Goal: Task Accomplishment & Management: Use online tool/utility

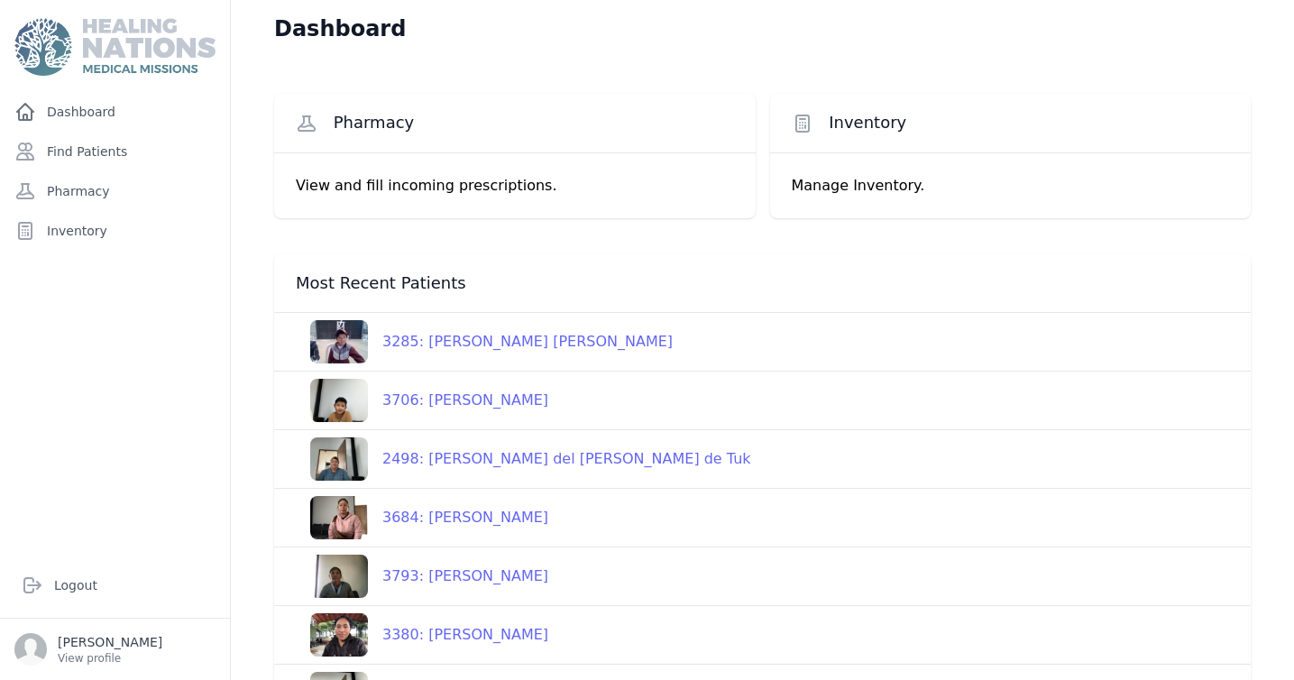
click at [374, 125] on span "Pharmacy" at bounding box center [374, 123] width 81 height 22
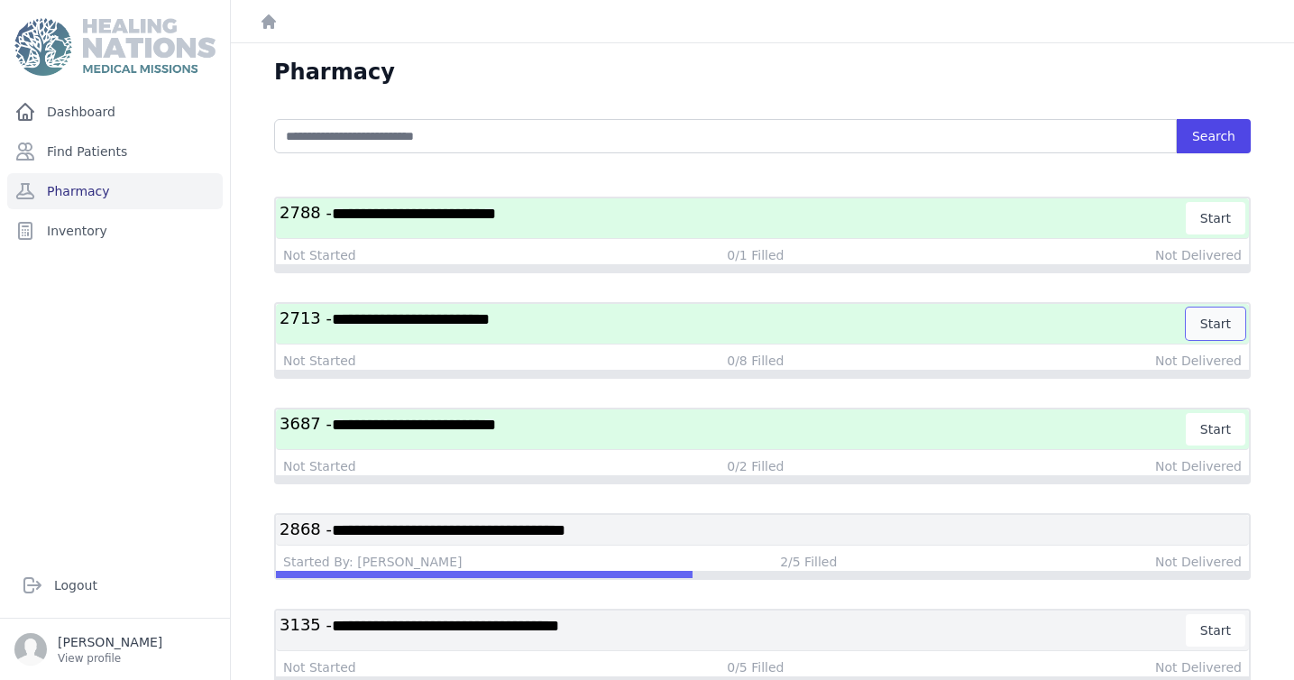
click at [1223, 324] on button "Start" at bounding box center [1216, 324] width 60 height 32
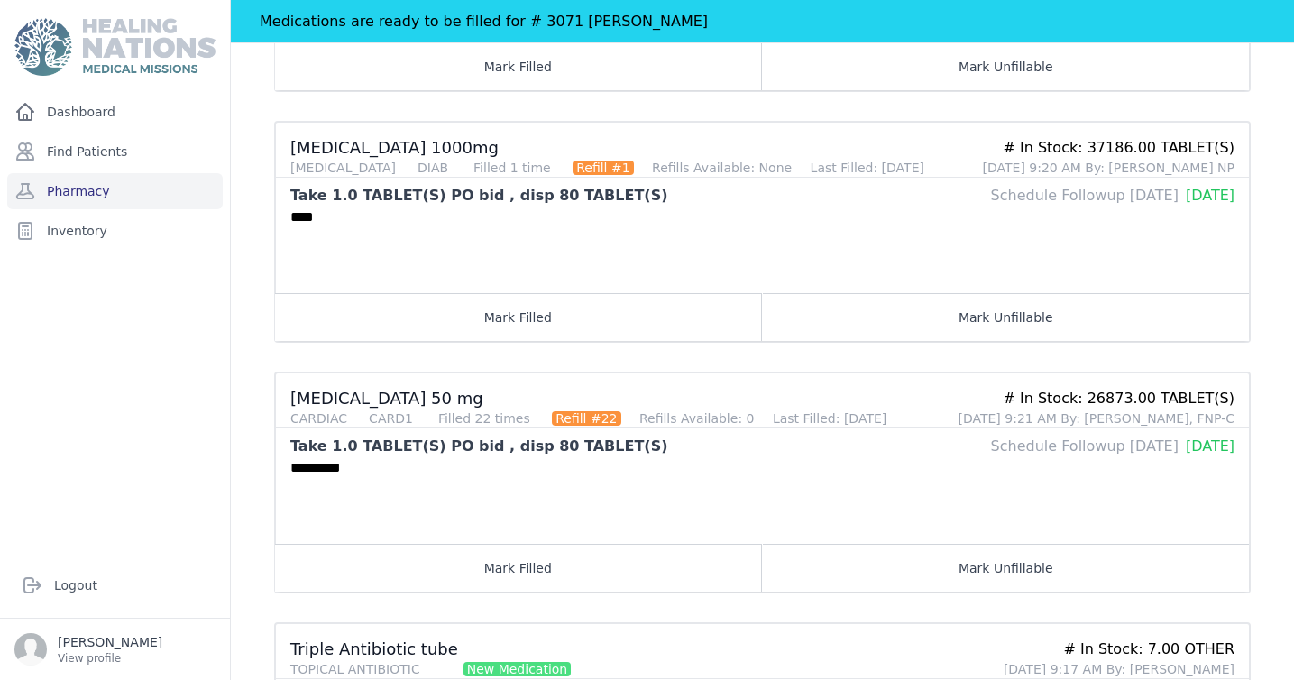
scroll to position [1305, 0]
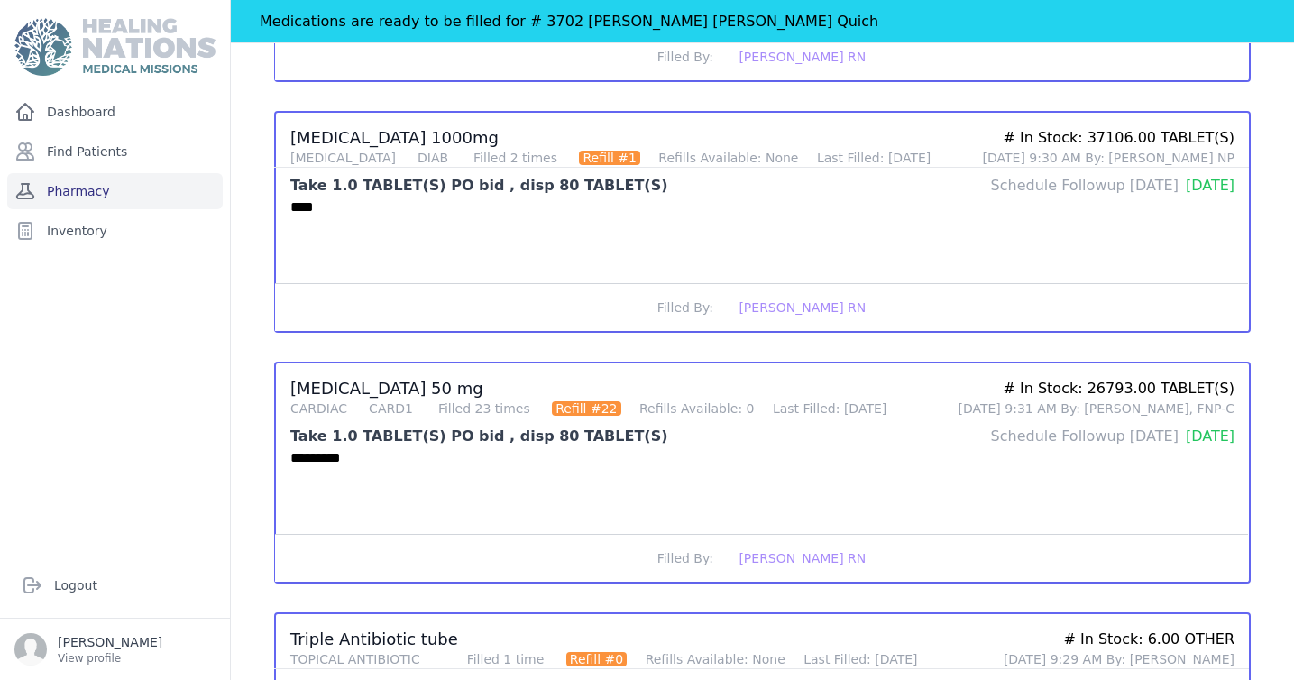
click at [123, 191] on link "Pharmacy" at bounding box center [115, 191] width 216 height 36
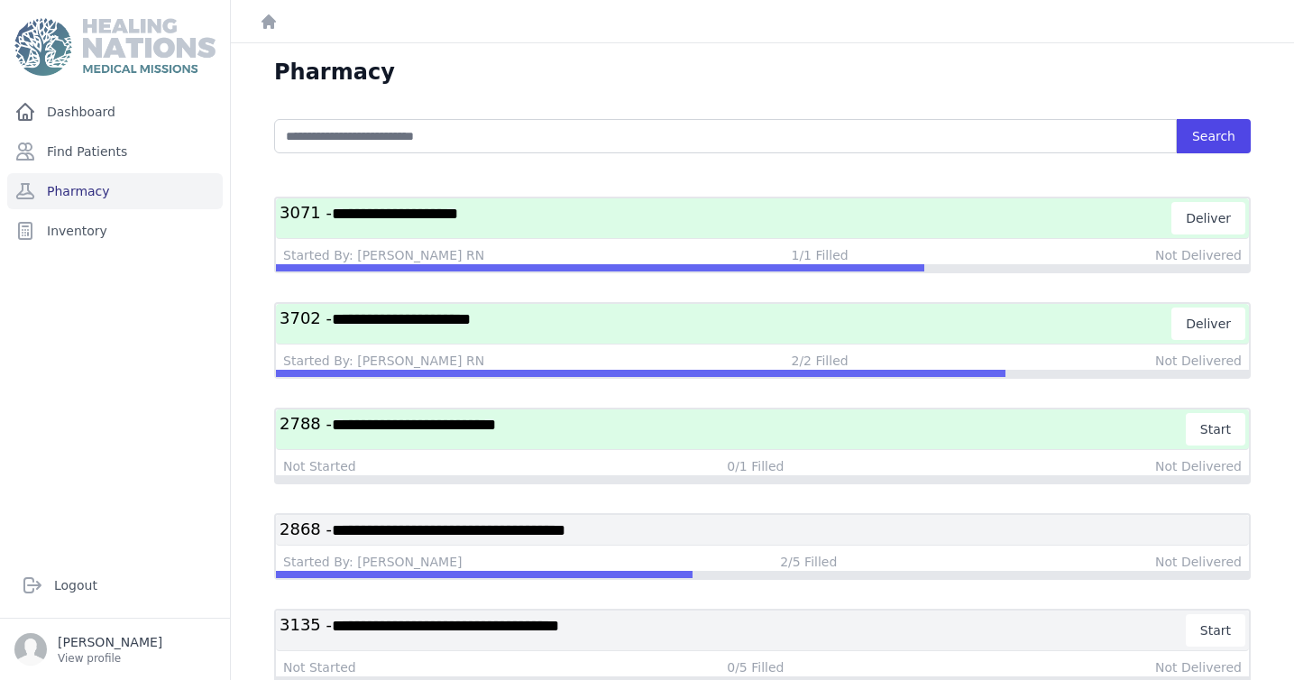
click at [565, 535] on span "**********" at bounding box center [449, 530] width 234 height 16
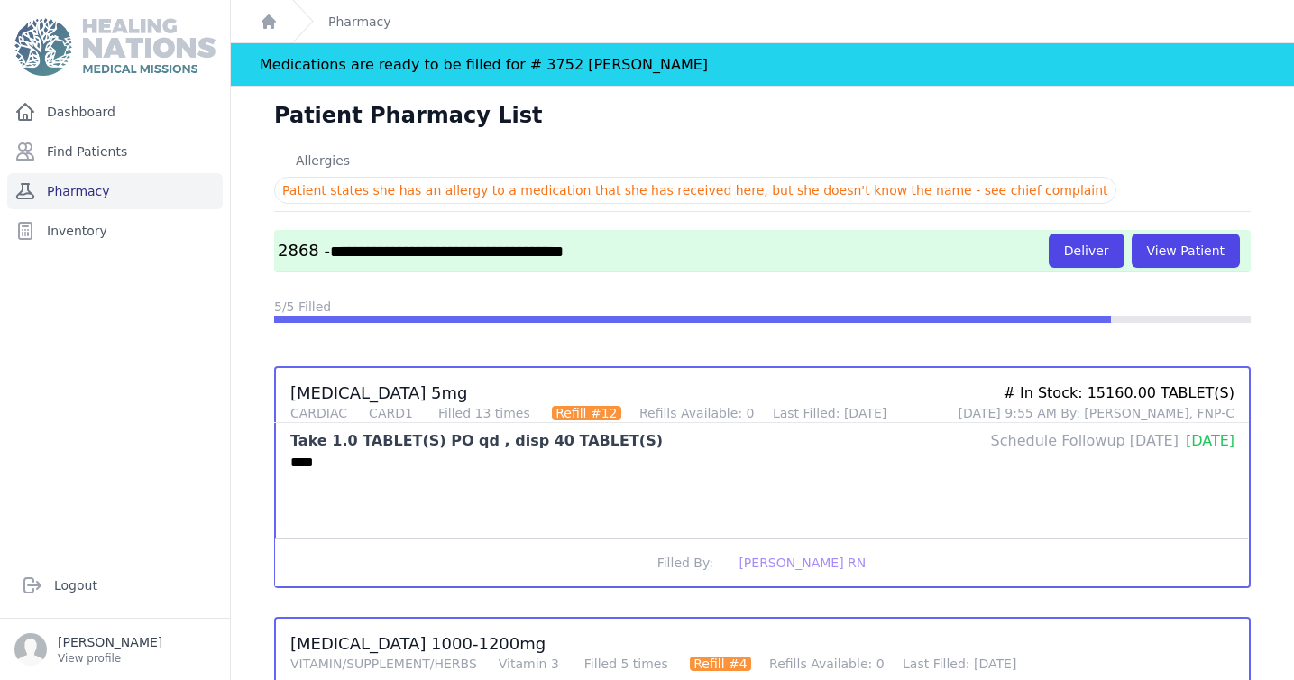
click at [94, 196] on link "Pharmacy" at bounding box center [115, 191] width 216 height 36
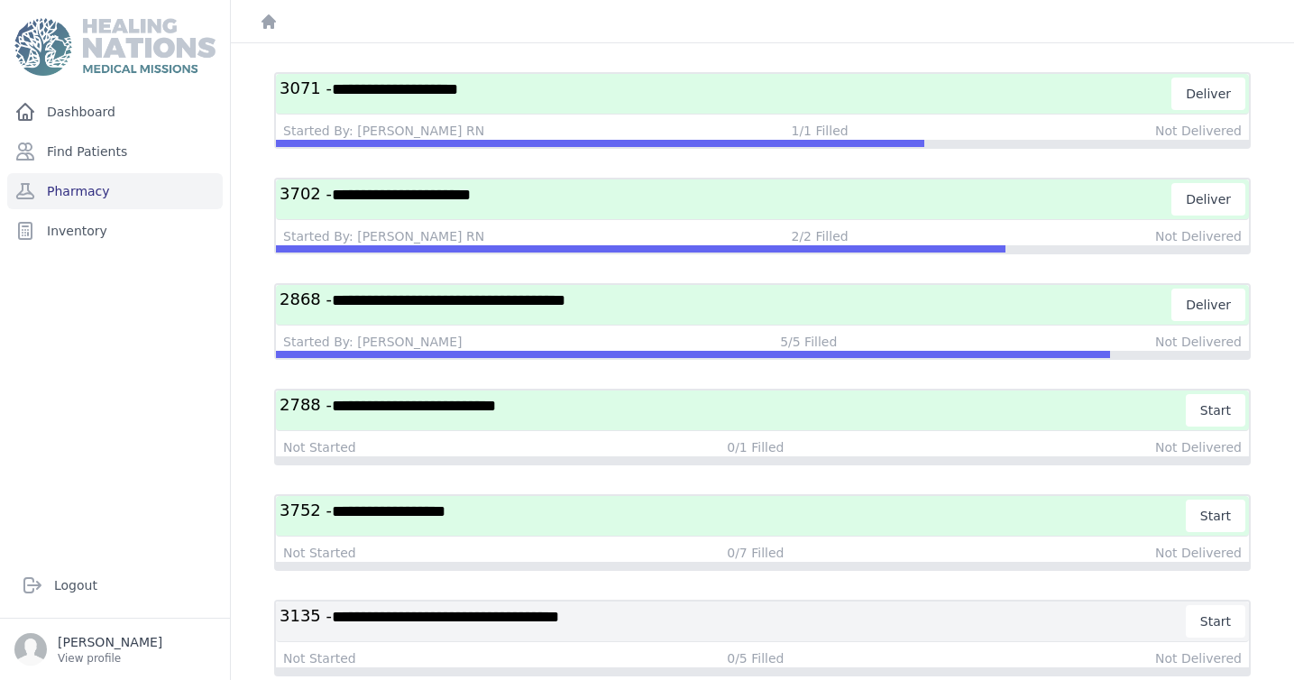
scroll to position [131, 0]
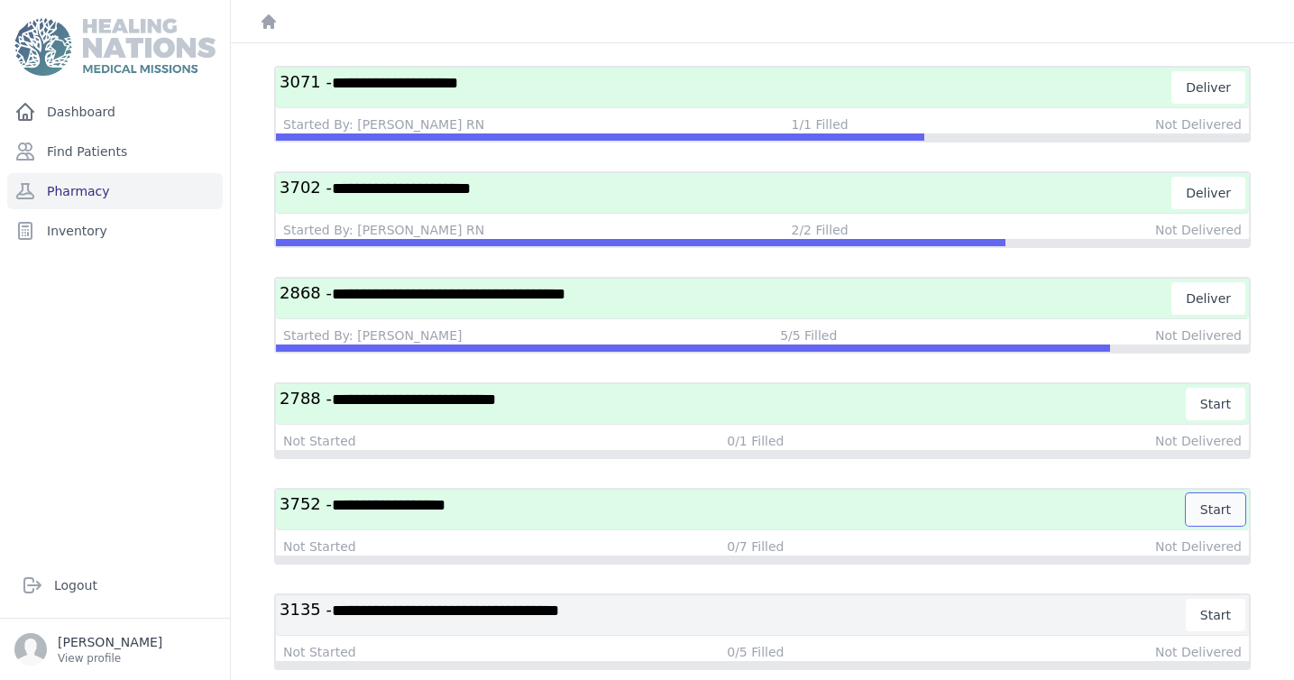
click at [1215, 508] on button "Start" at bounding box center [1216, 509] width 60 height 32
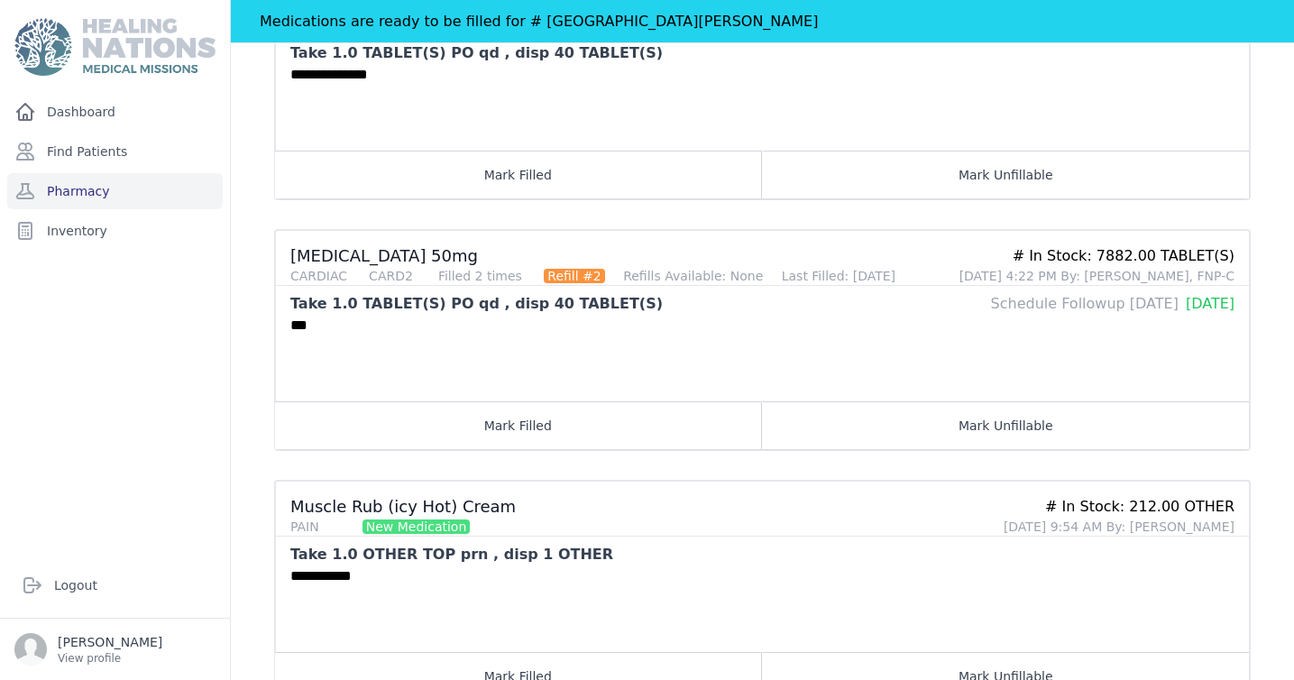
scroll to position [872, 0]
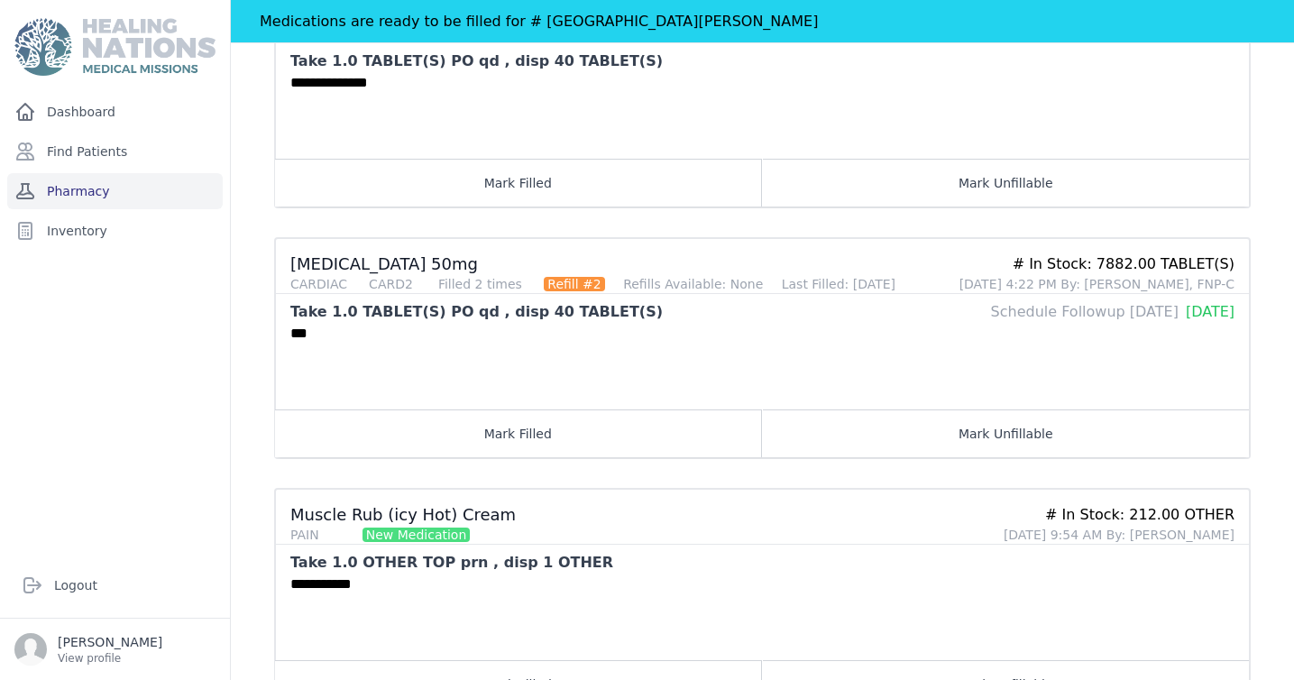
click at [129, 190] on link "Pharmacy" at bounding box center [115, 191] width 216 height 36
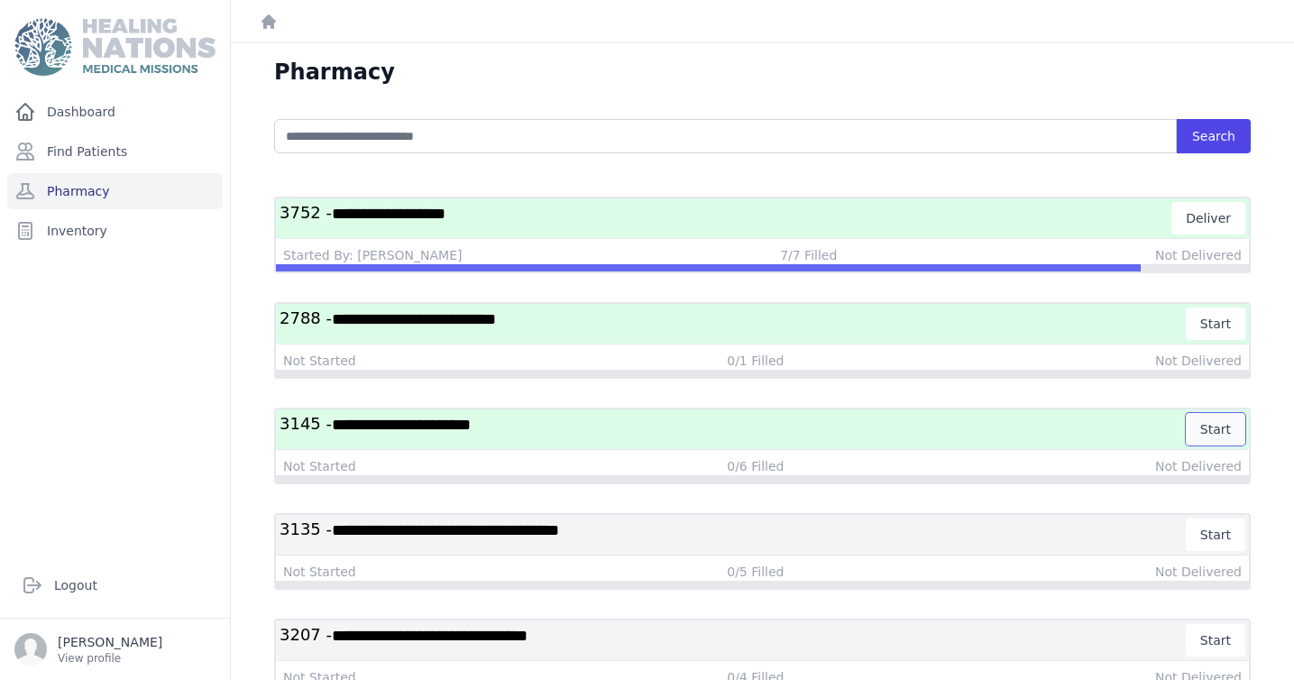
click at [1219, 426] on button "Start" at bounding box center [1216, 429] width 60 height 32
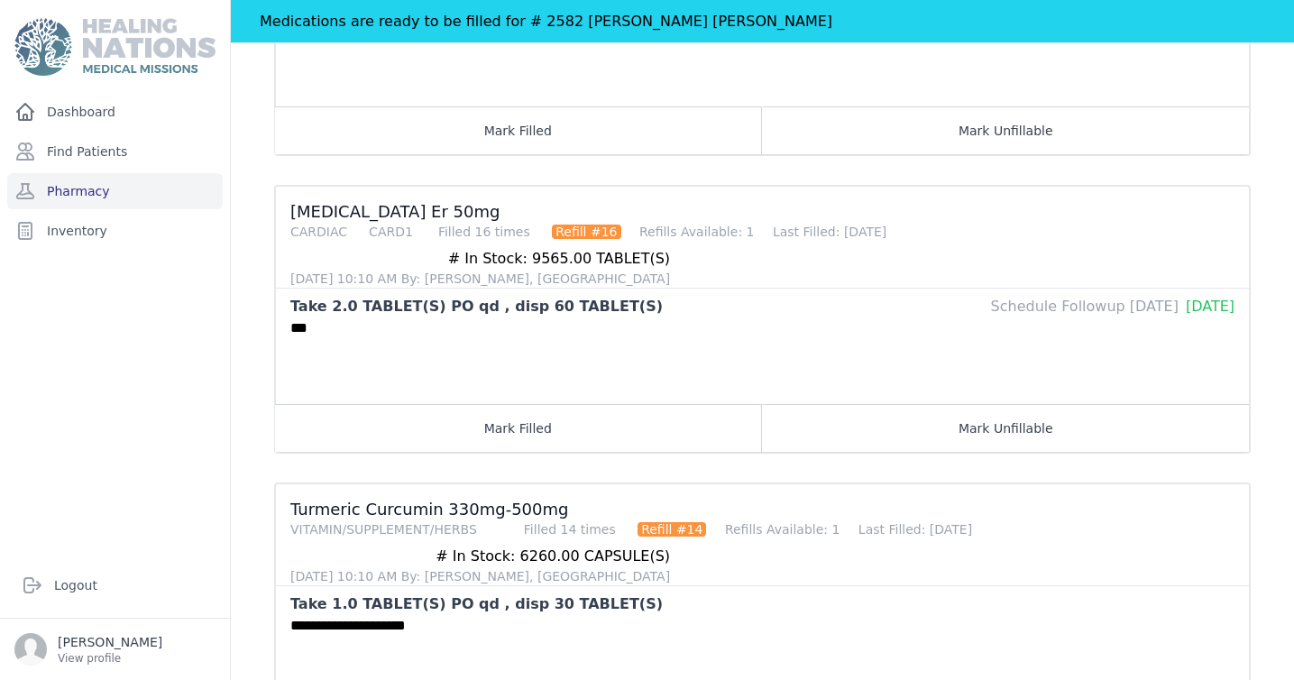
scroll to position [1272, 0]
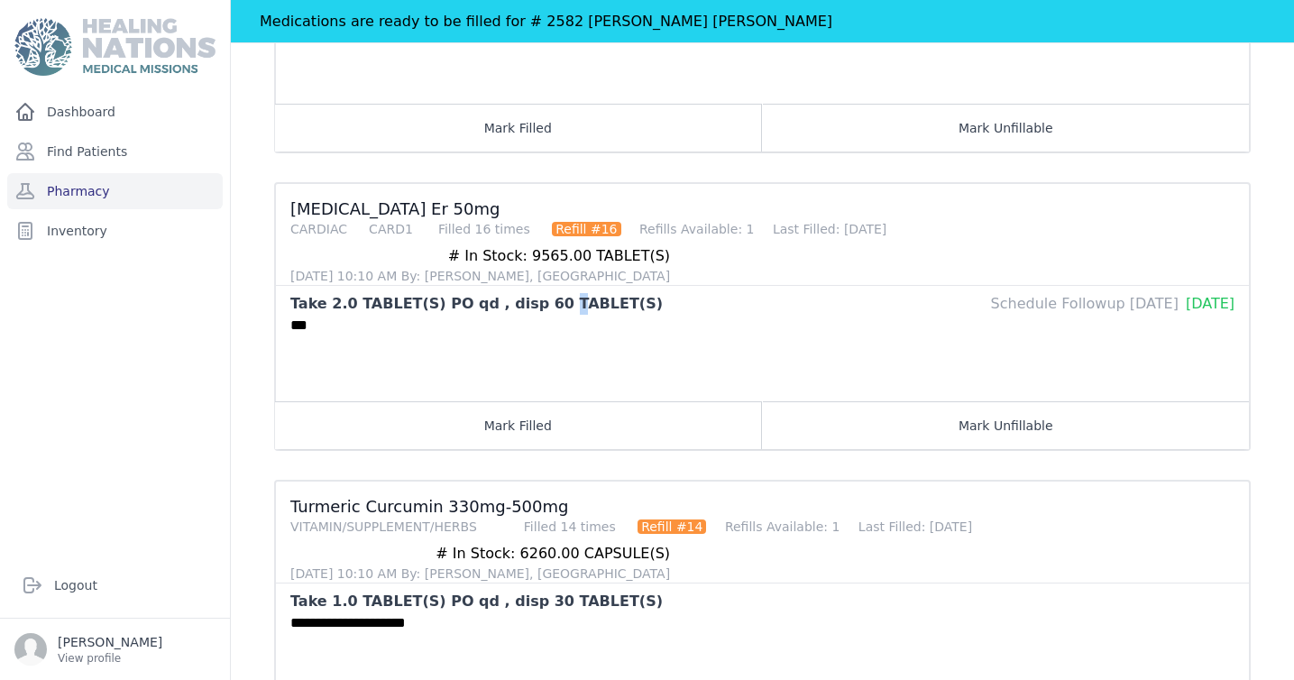
drag, startPoint x: 539, startPoint y: 211, endPoint x: 518, endPoint y: 214, distance: 21.8
click at [518, 293] on div "Take 2.0 TABLET(S) PO qd , disp 60 TABLET(S)" at bounding box center [476, 304] width 372 height 22
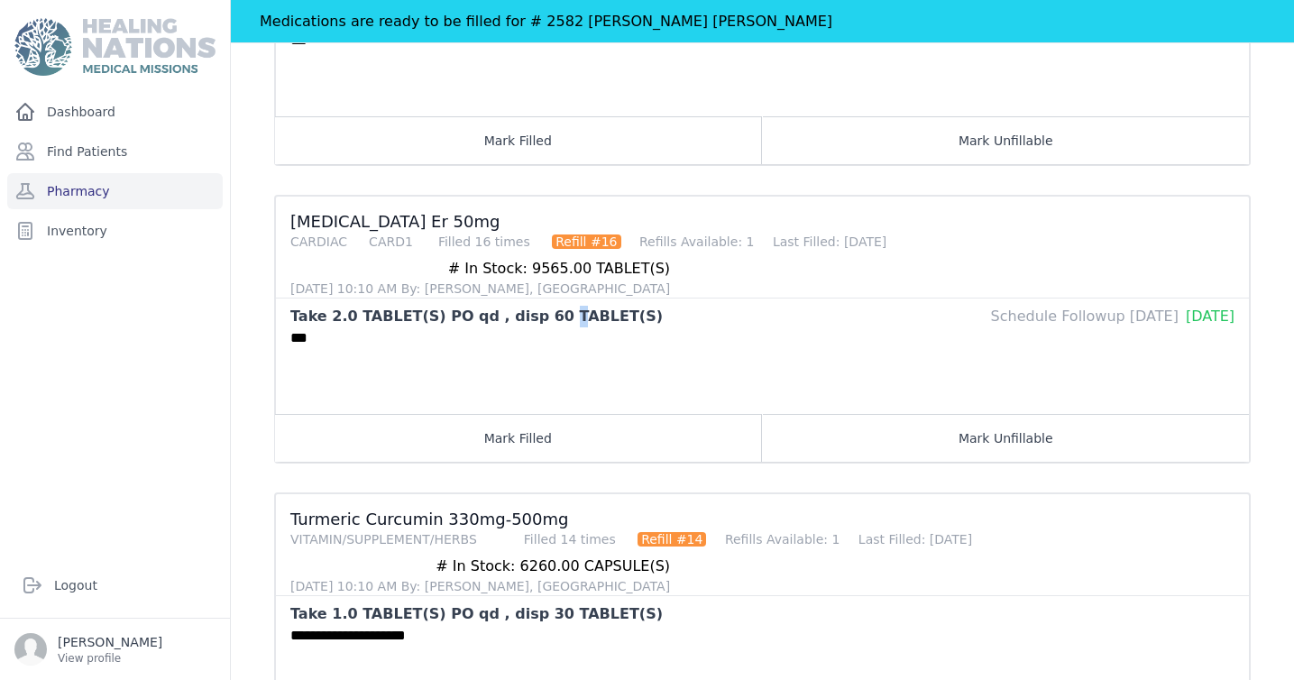
scroll to position [1272, 0]
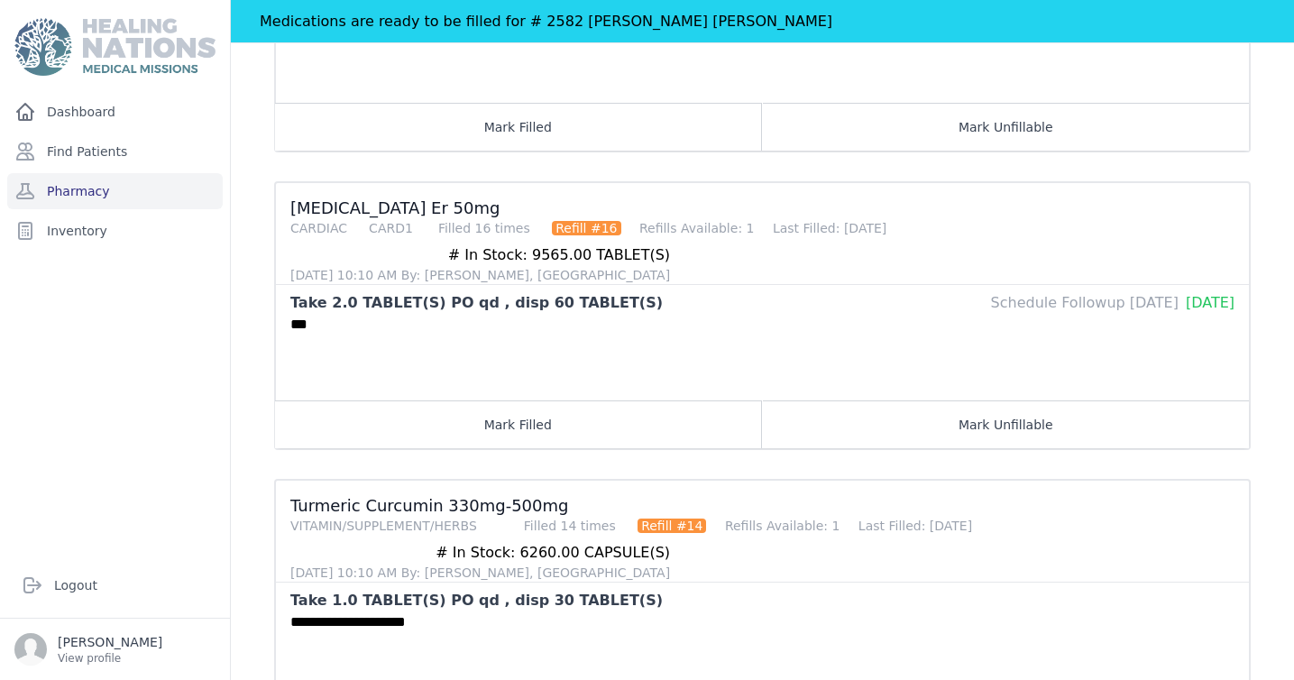
click at [523, 314] on div "***" at bounding box center [762, 357] width 973 height 87
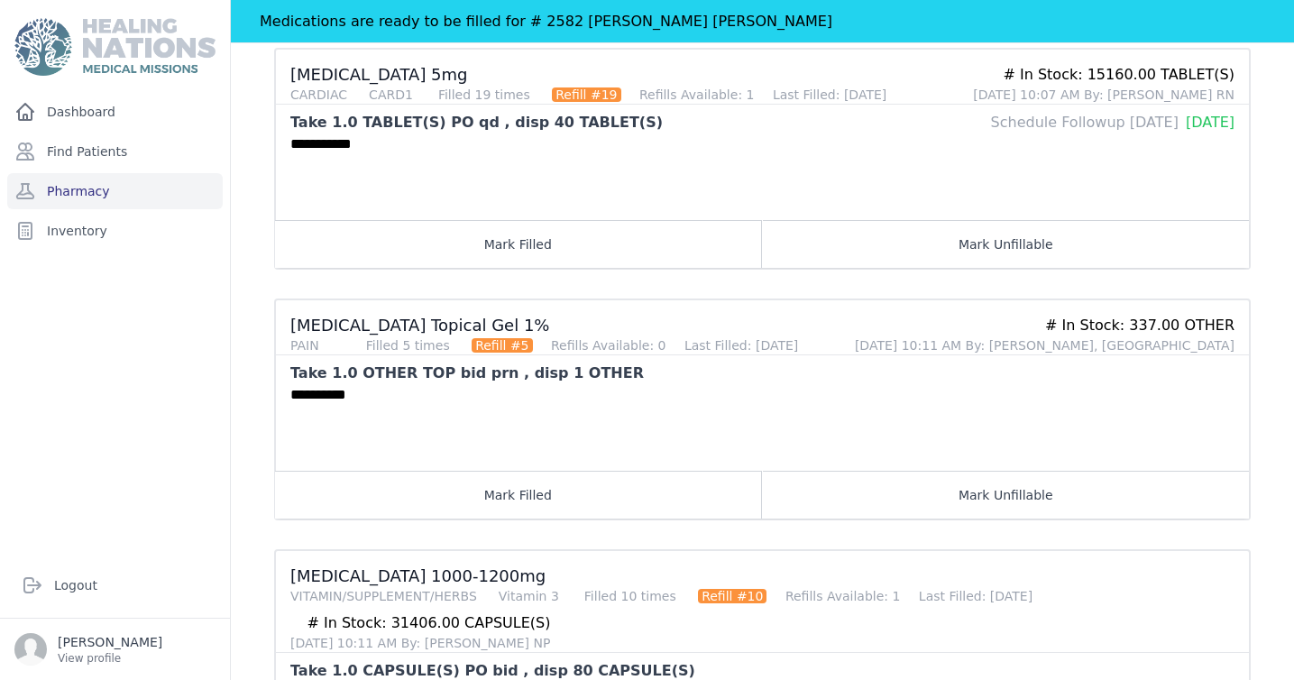
scroll to position [311, 0]
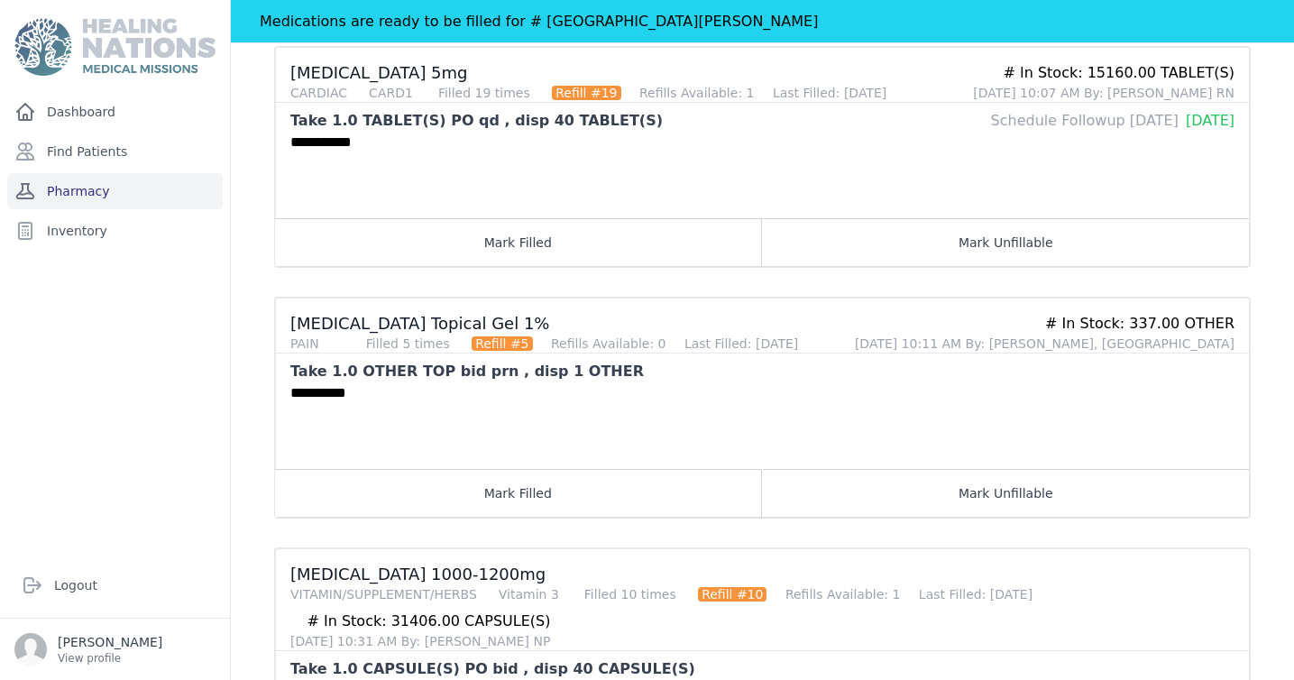
click at [158, 190] on link "Pharmacy" at bounding box center [115, 191] width 216 height 36
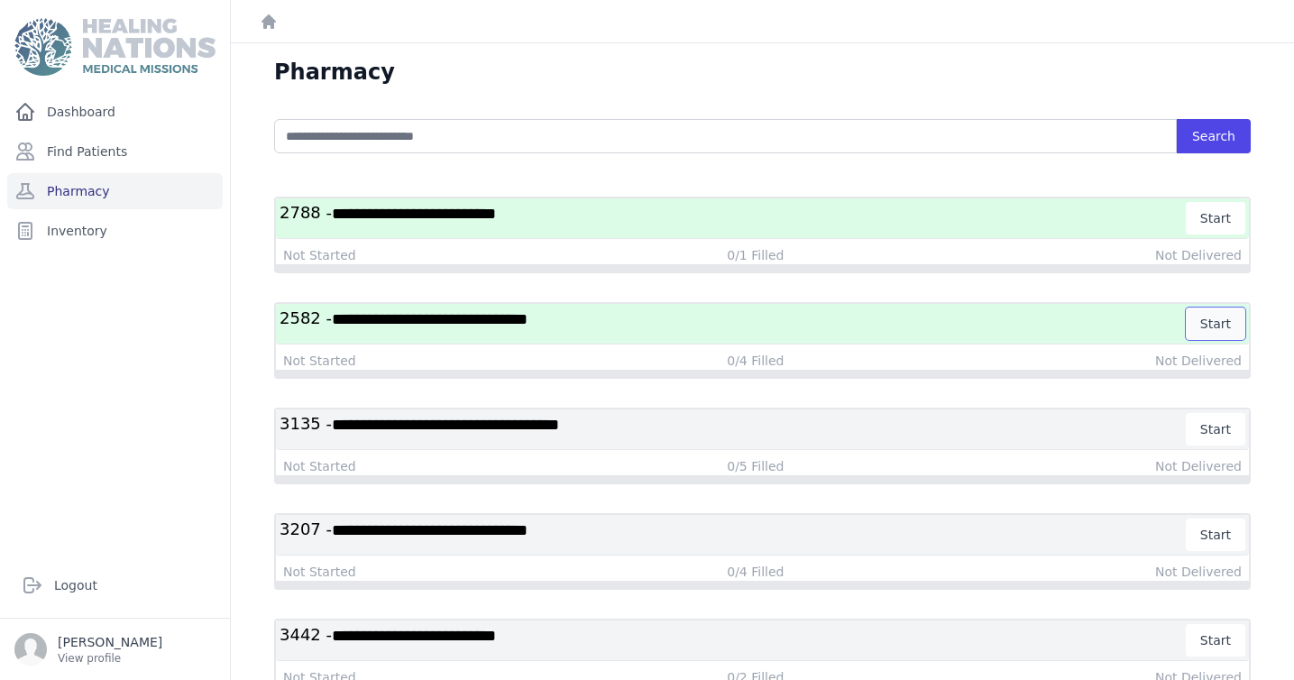
click at [1214, 325] on button "Start" at bounding box center [1216, 324] width 60 height 32
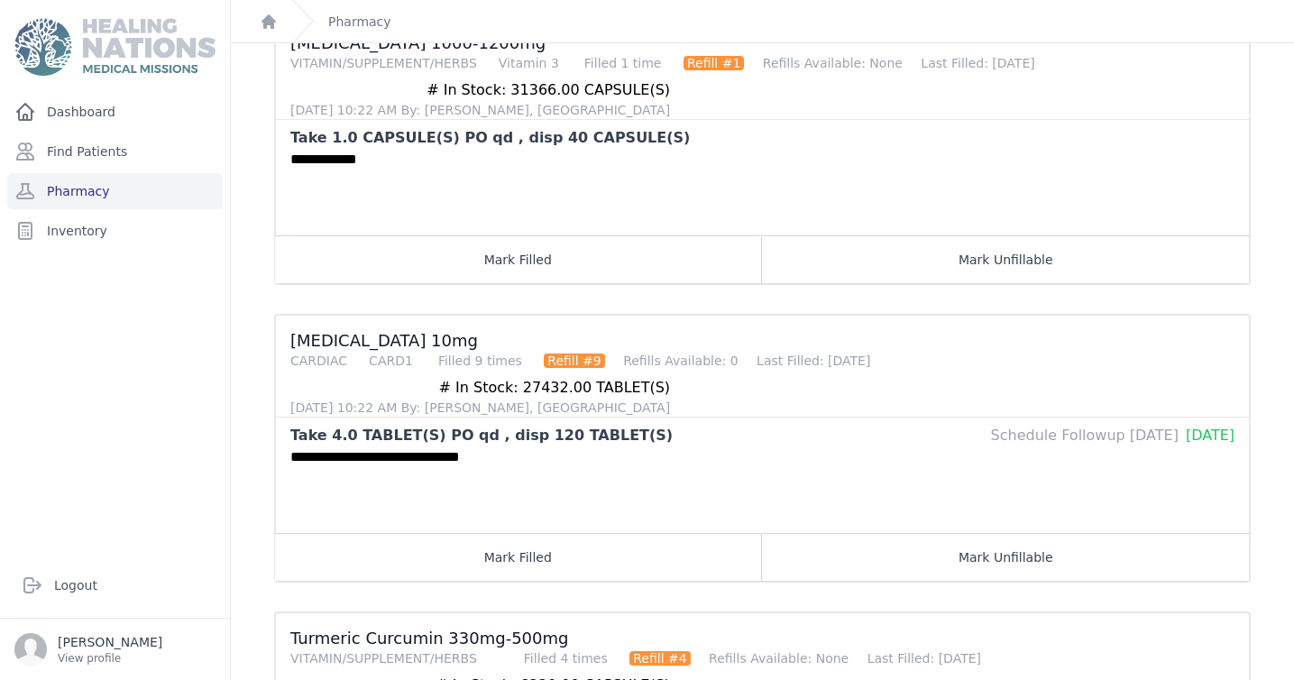
scroll to position [754, 0]
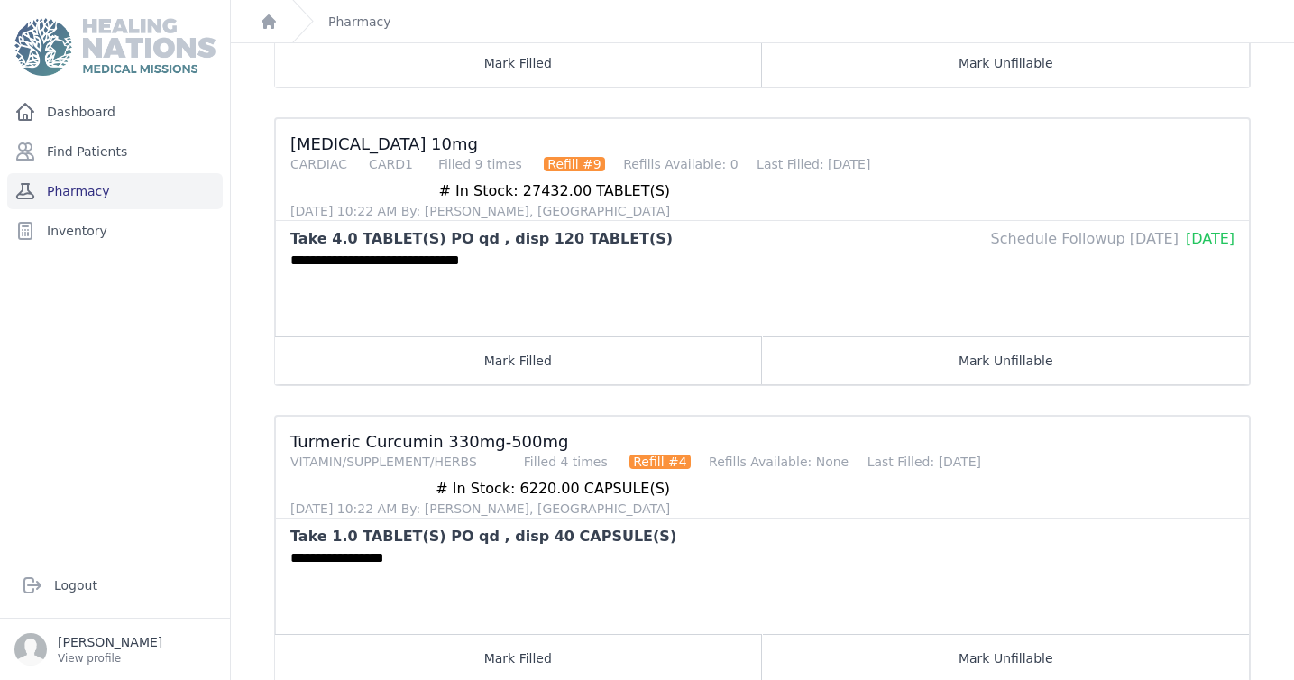
click at [87, 193] on link "Pharmacy" at bounding box center [115, 191] width 216 height 36
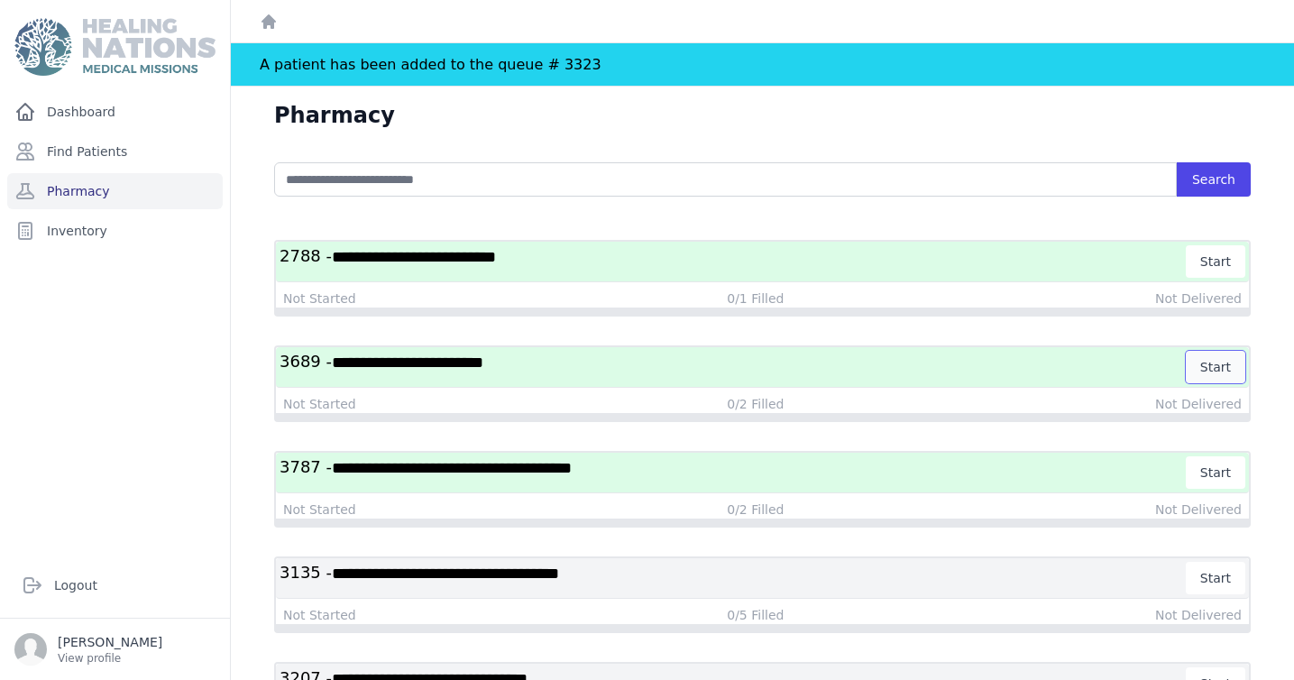
click at [1222, 365] on button "Start" at bounding box center [1216, 367] width 60 height 32
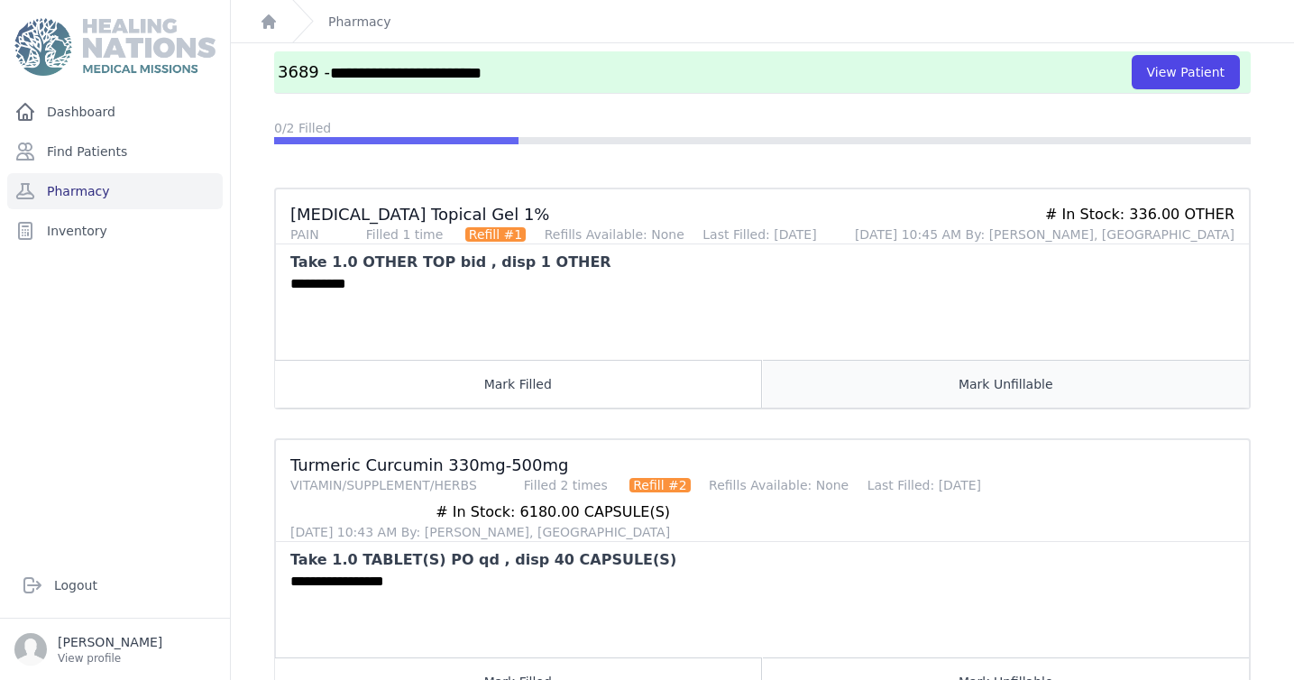
scroll to position [197, 0]
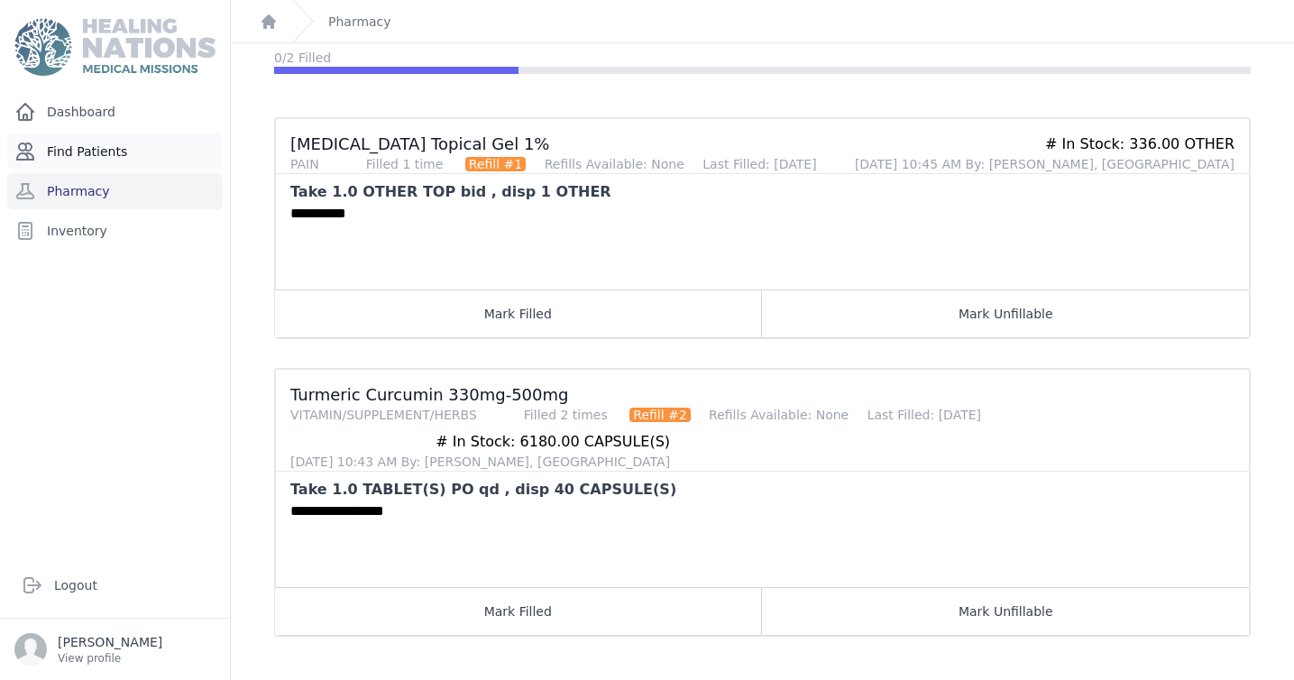
click at [132, 151] on link "Find Patients" at bounding box center [115, 151] width 216 height 36
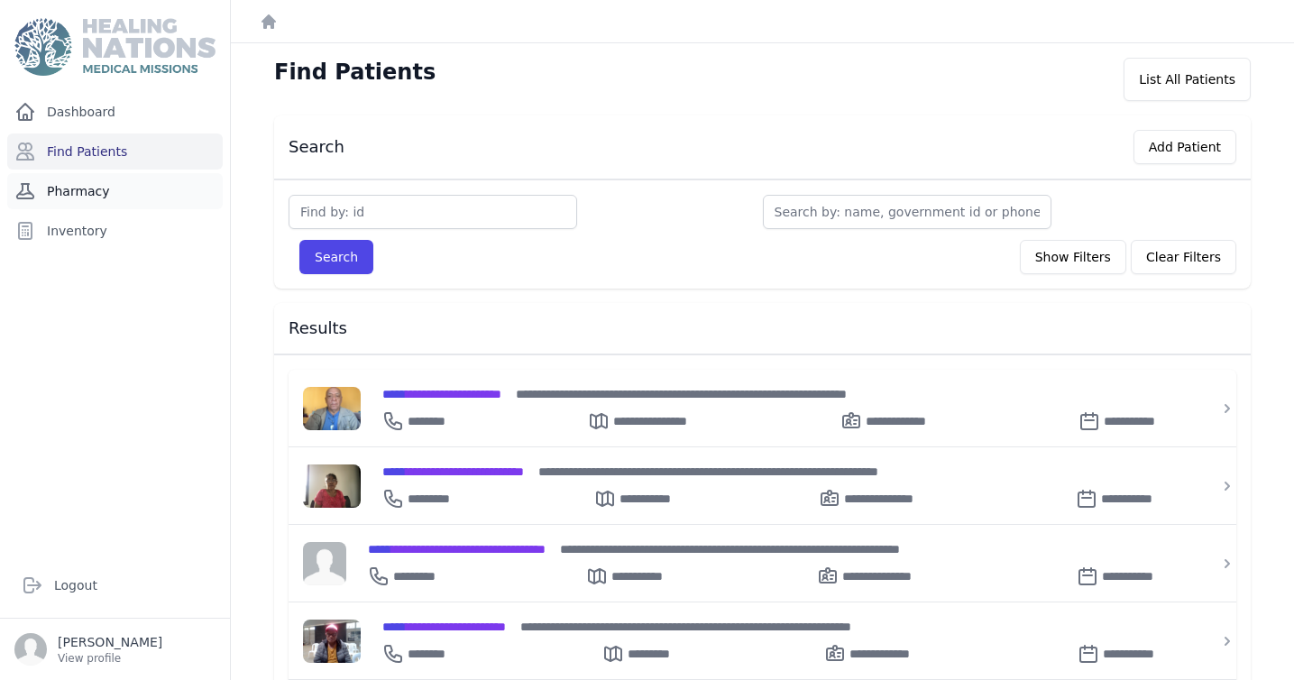
click at [123, 186] on link "Pharmacy" at bounding box center [115, 191] width 216 height 36
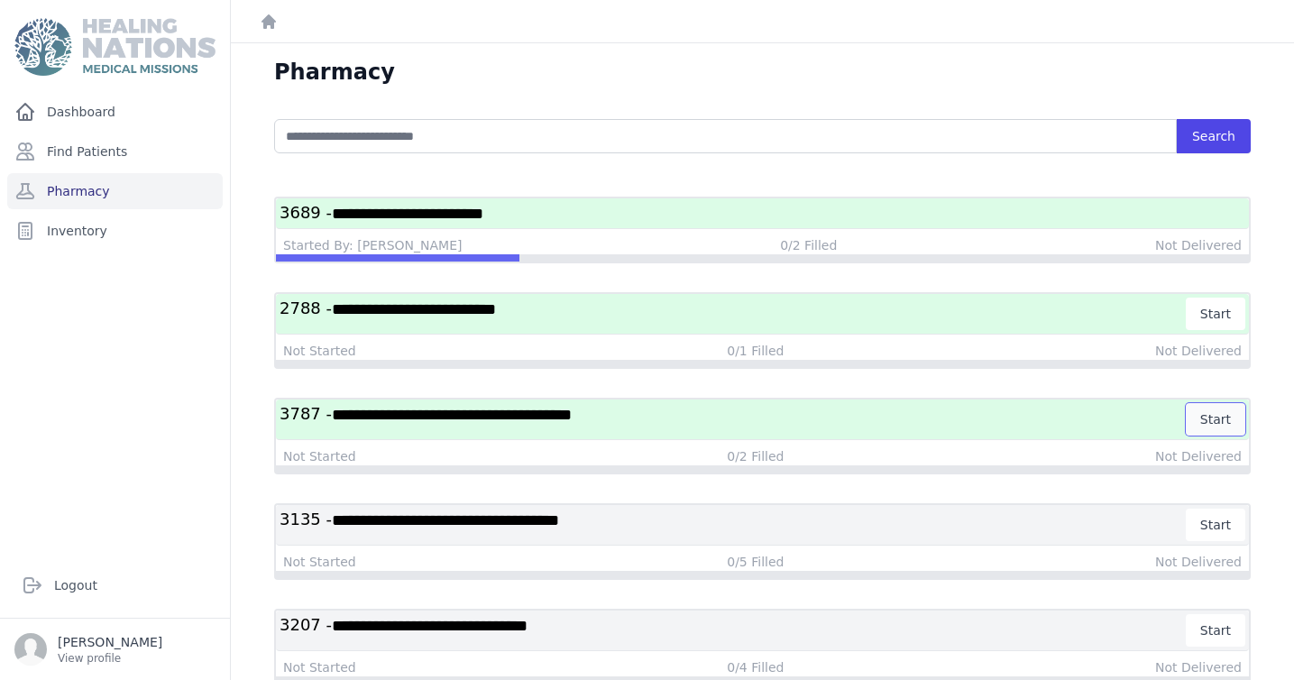
click at [1227, 415] on button "Start" at bounding box center [1216, 419] width 60 height 32
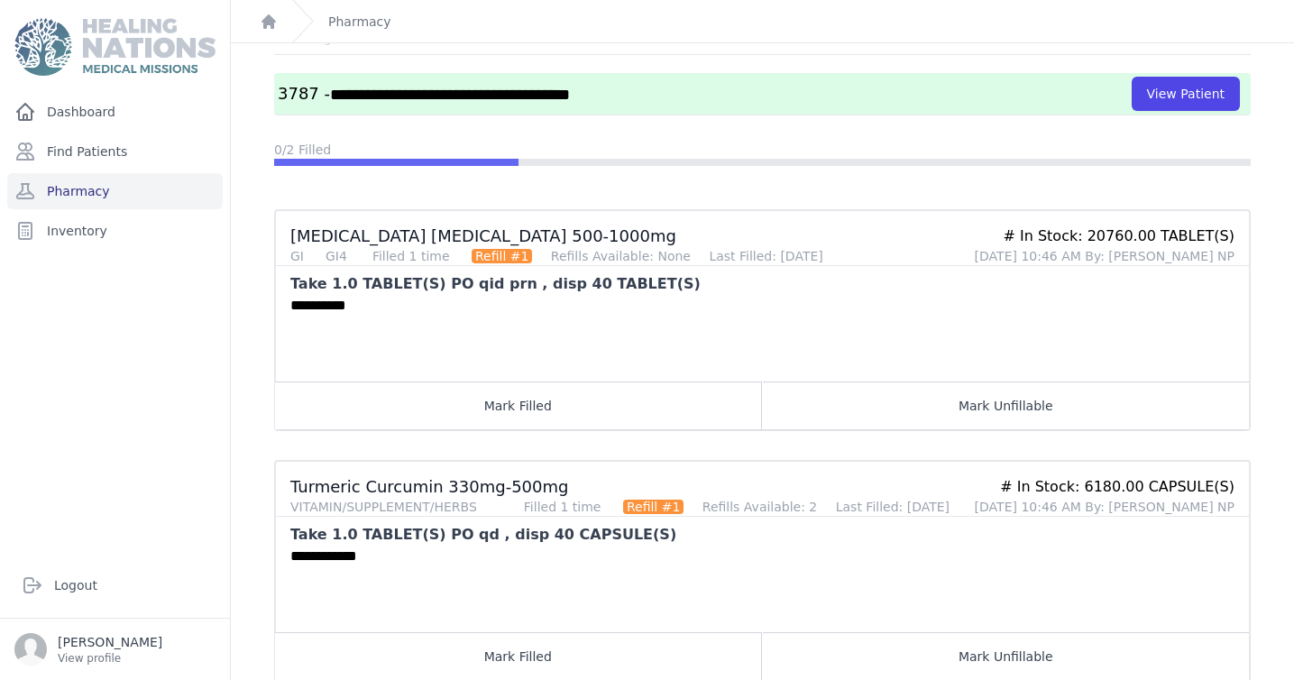
scroll to position [150, 0]
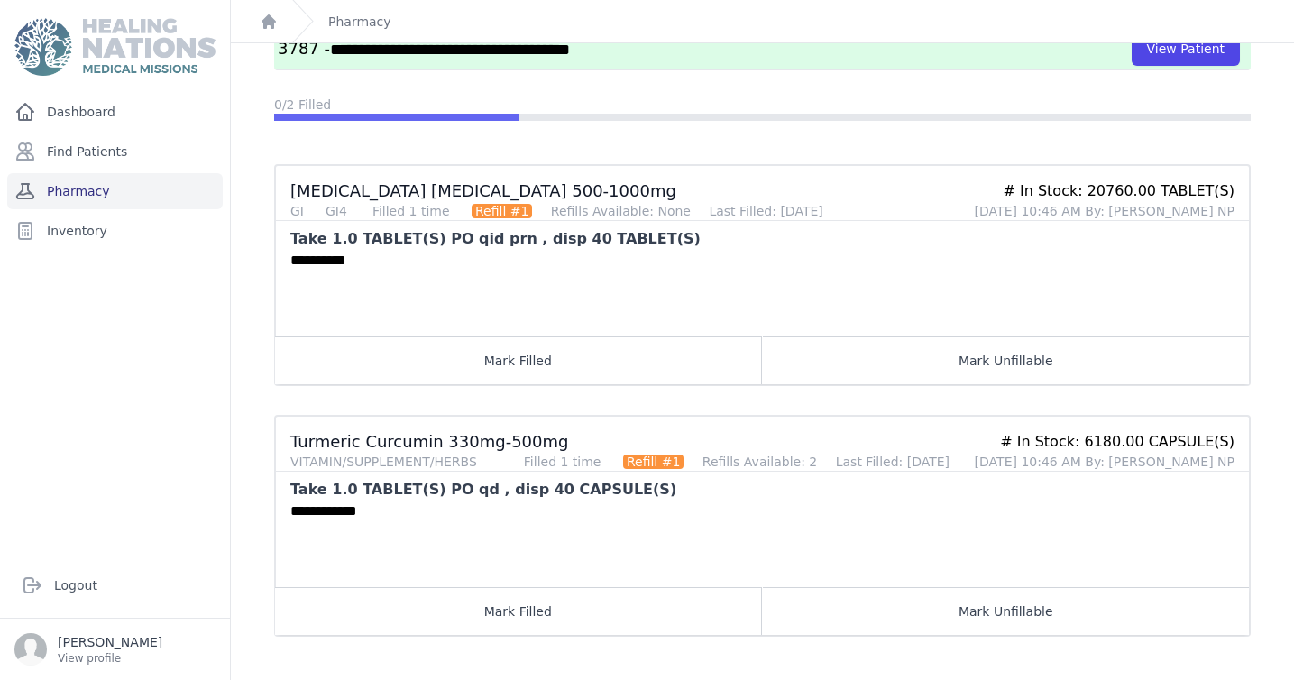
click at [170, 181] on link "Pharmacy" at bounding box center [115, 191] width 216 height 36
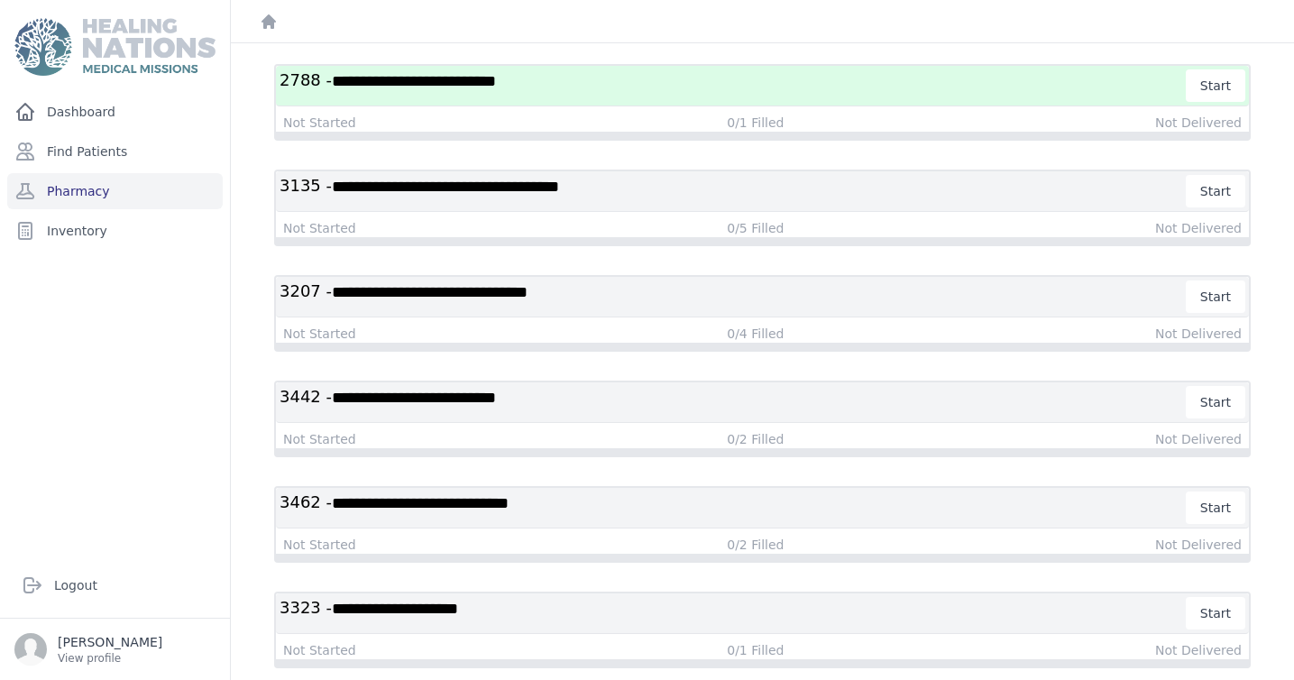
scroll to position [271, 0]
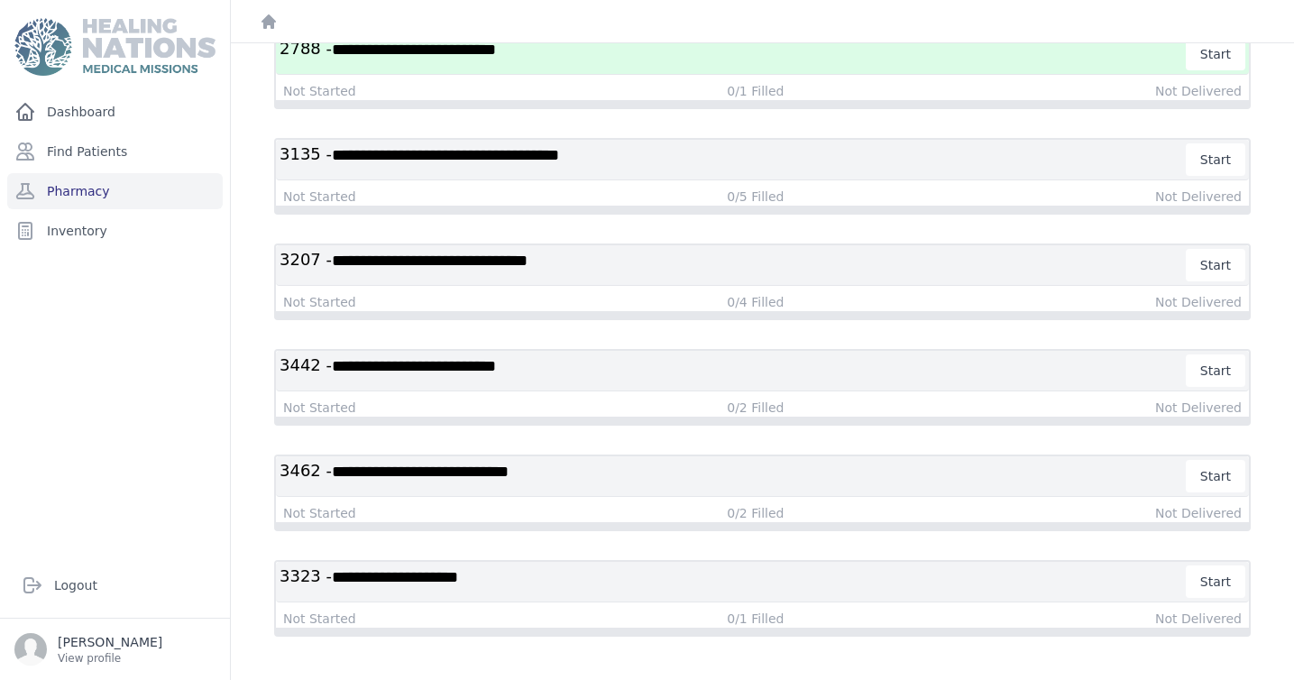
click at [509, 474] on span "**********" at bounding box center [420, 472] width 177 height 16
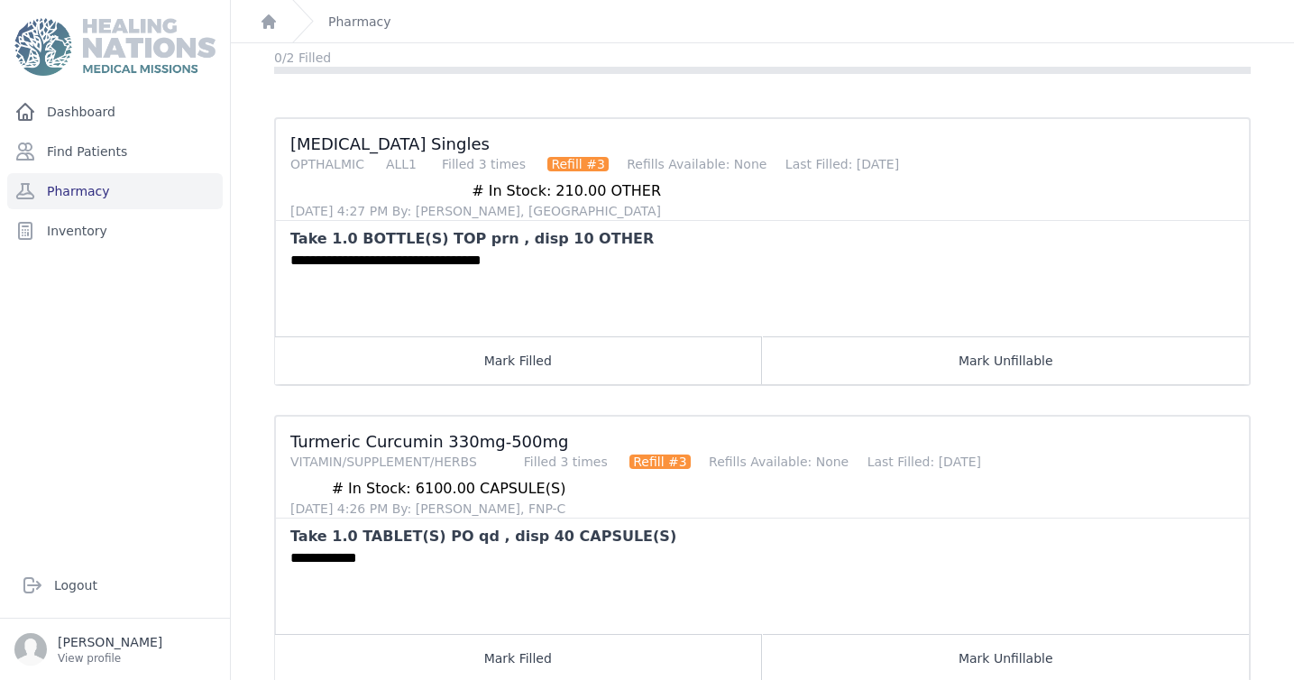
scroll to position [151, 0]
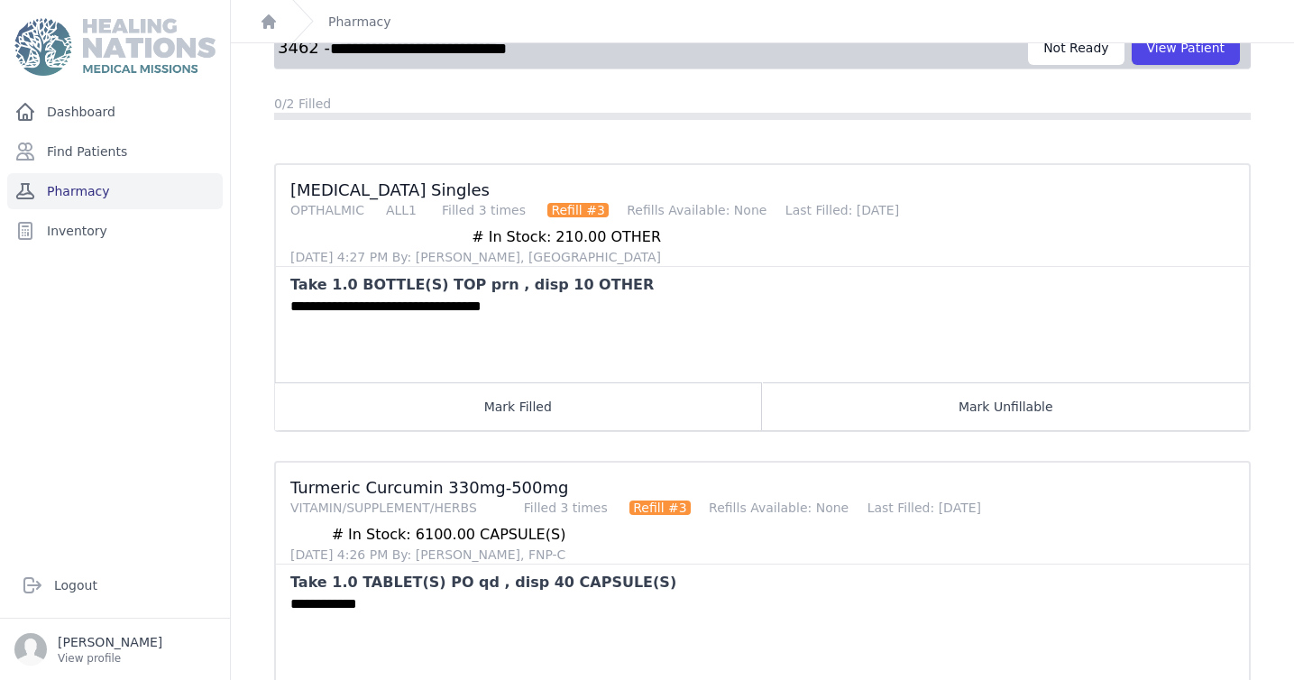
click at [159, 188] on link "Pharmacy" at bounding box center [115, 191] width 216 height 36
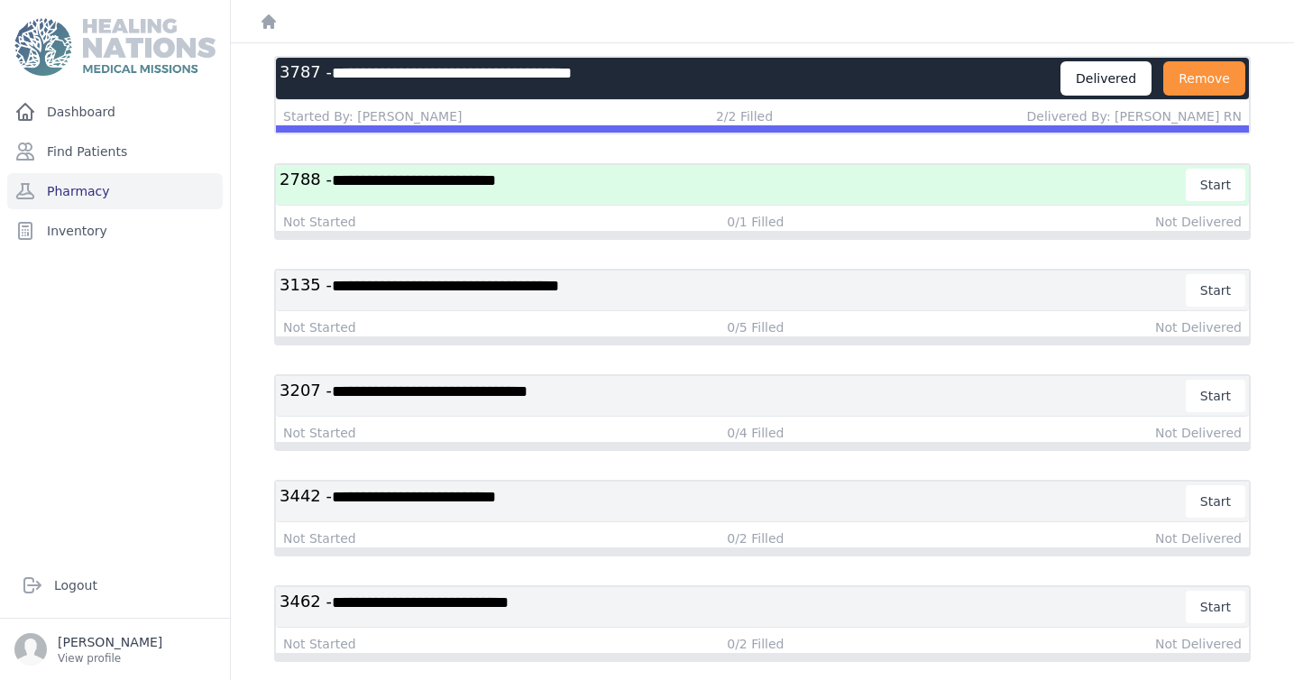
scroll to position [271, 0]
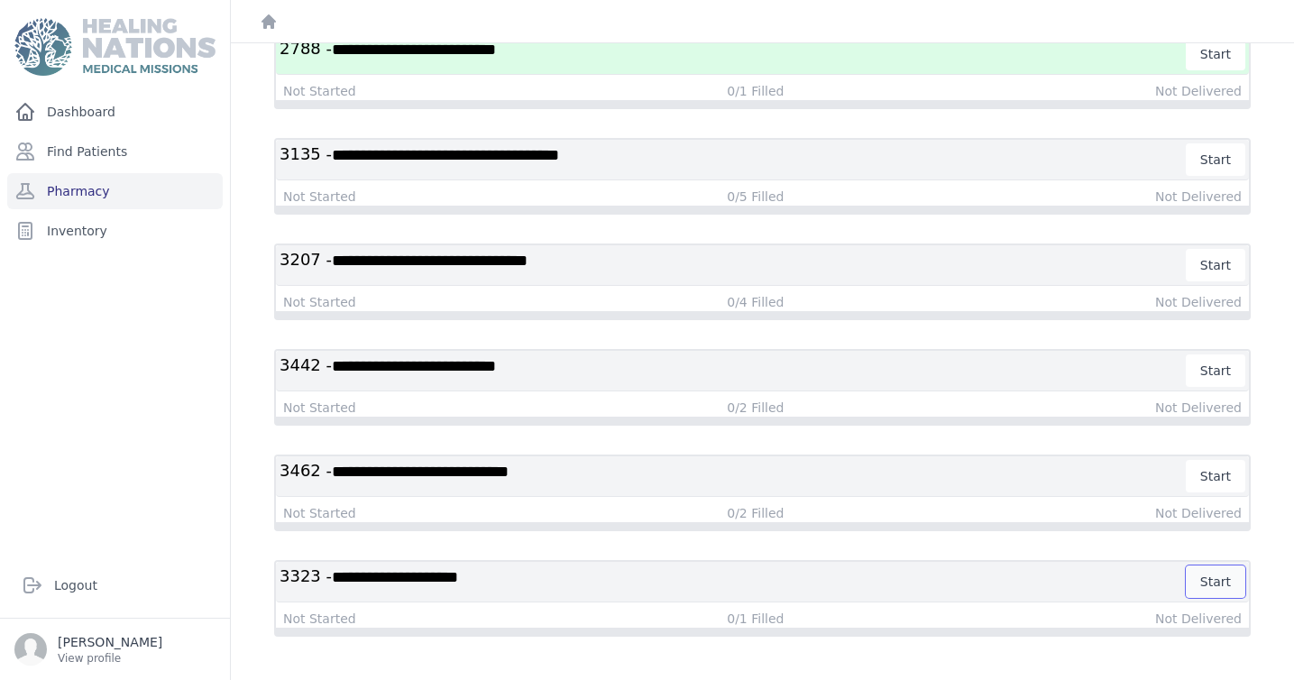
click at [1217, 584] on button "Start" at bounding box center [1216, 581] width 60 height 32
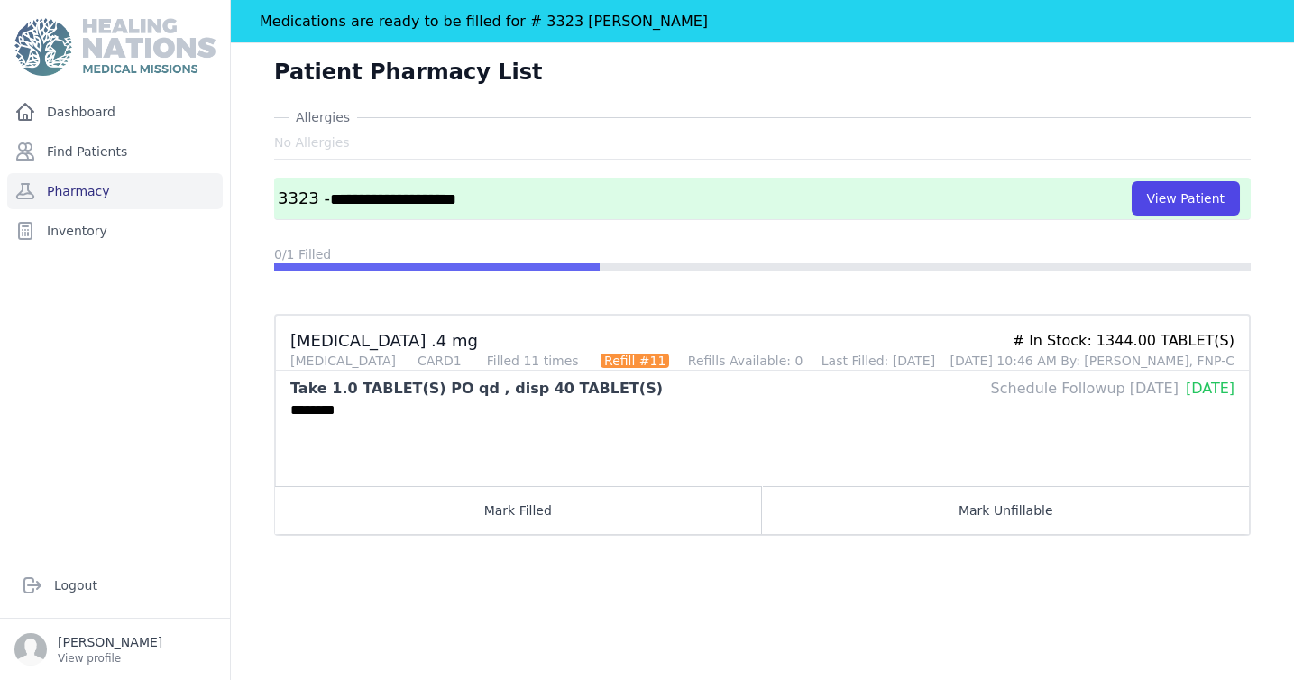
scroll to position [87, 0]
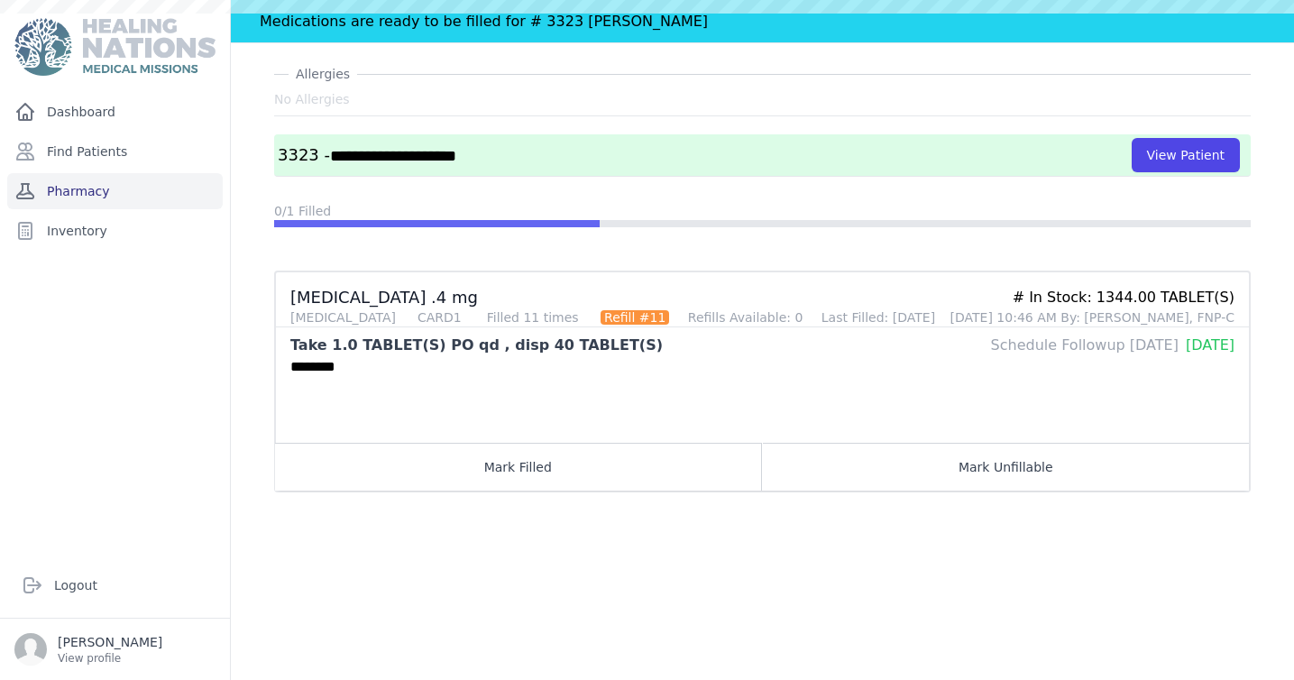
click at [152, 184] on link "Pharmacy" at bounding box center [115, 191] width 216 height 36
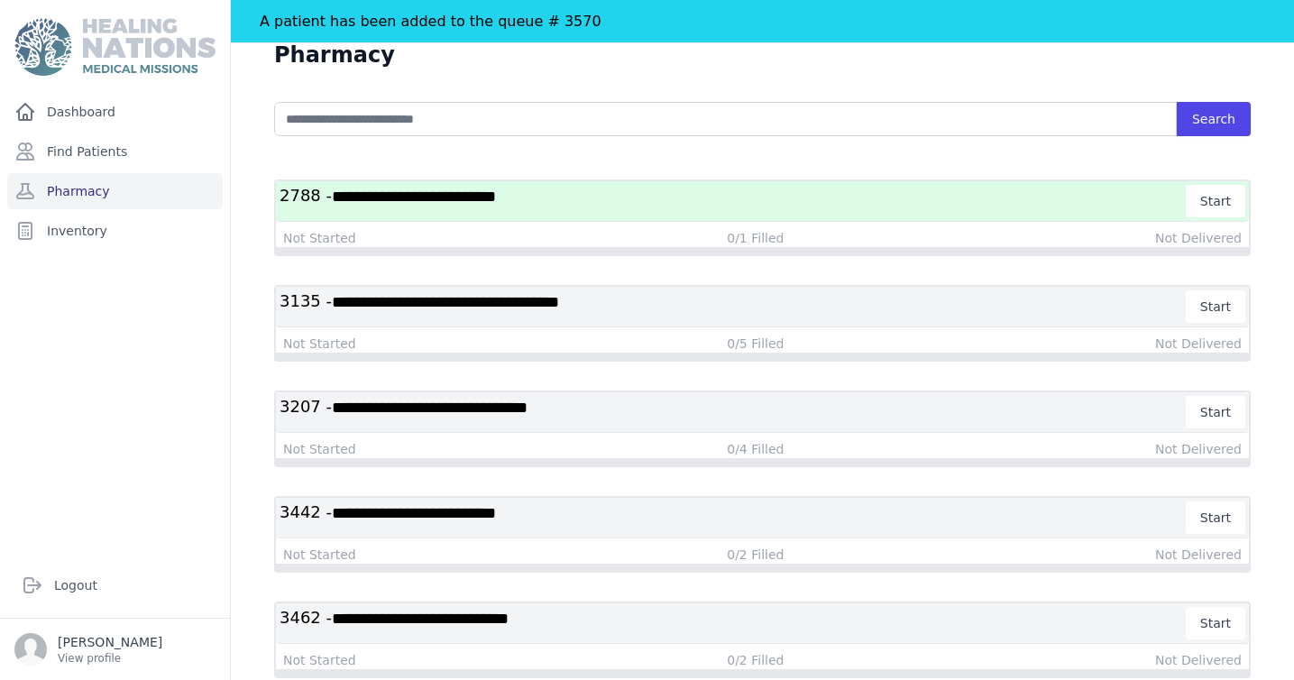
scroll to position [207, 0]
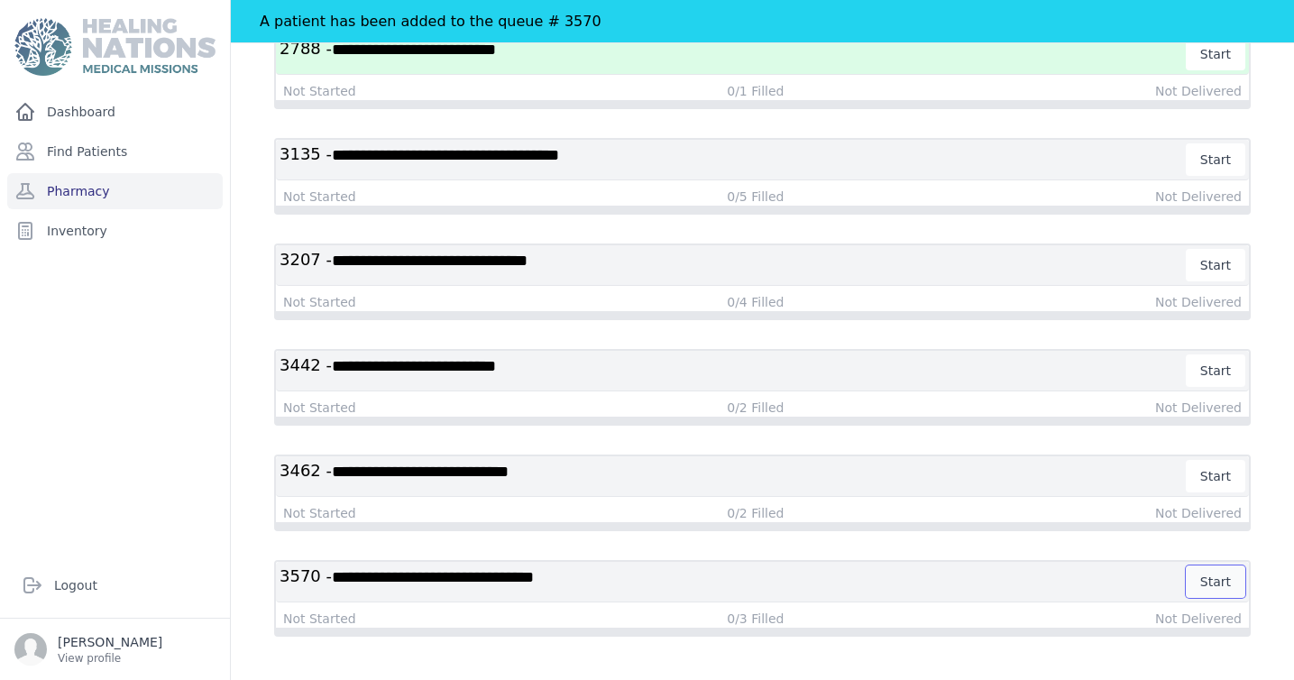
click at [1217, 580] on button "Start" at bounding box center [1216, 581] width 60 height 32
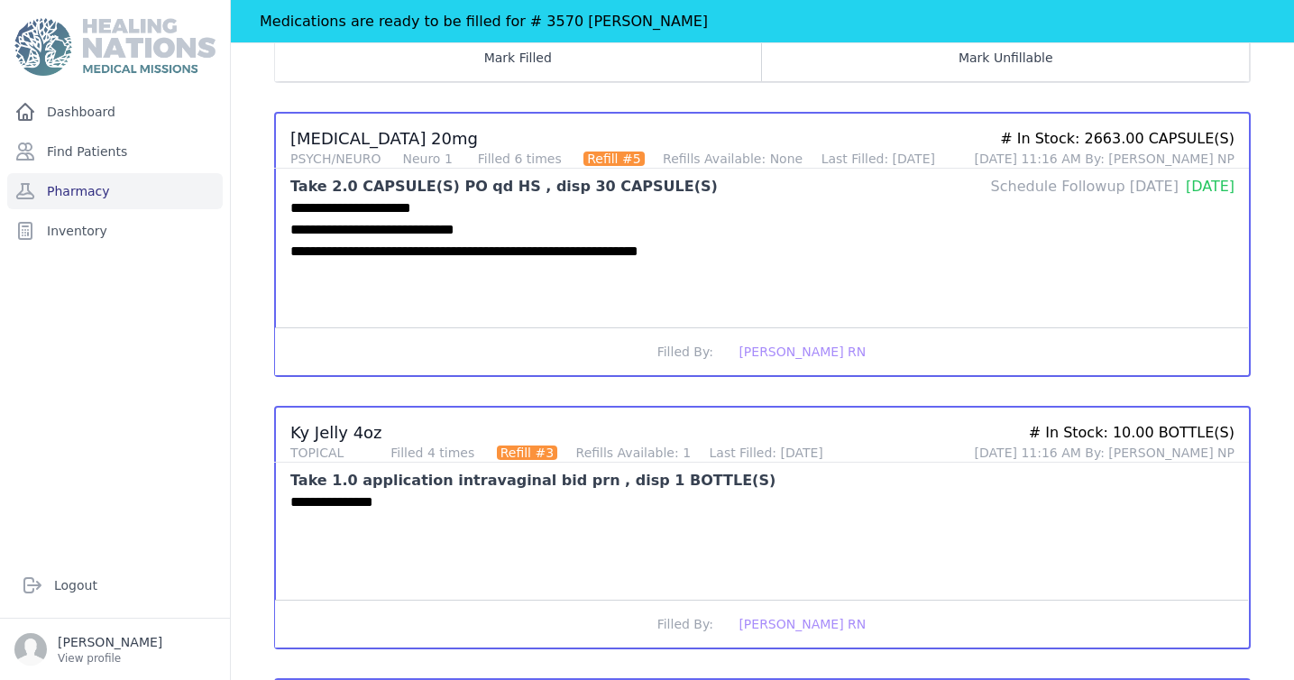
scroll to position [1596, 0]
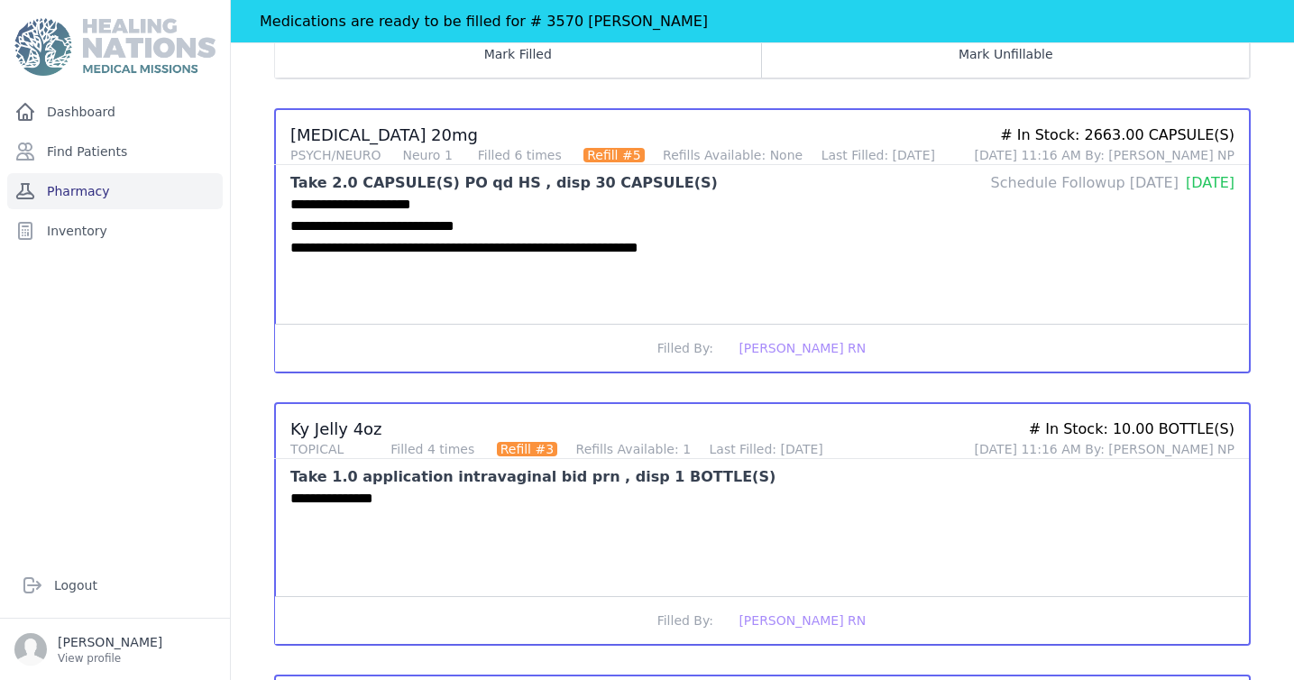
click at [150, 185] on link "Pharmacy" at bounding box center [115, 191] width 216 height 36
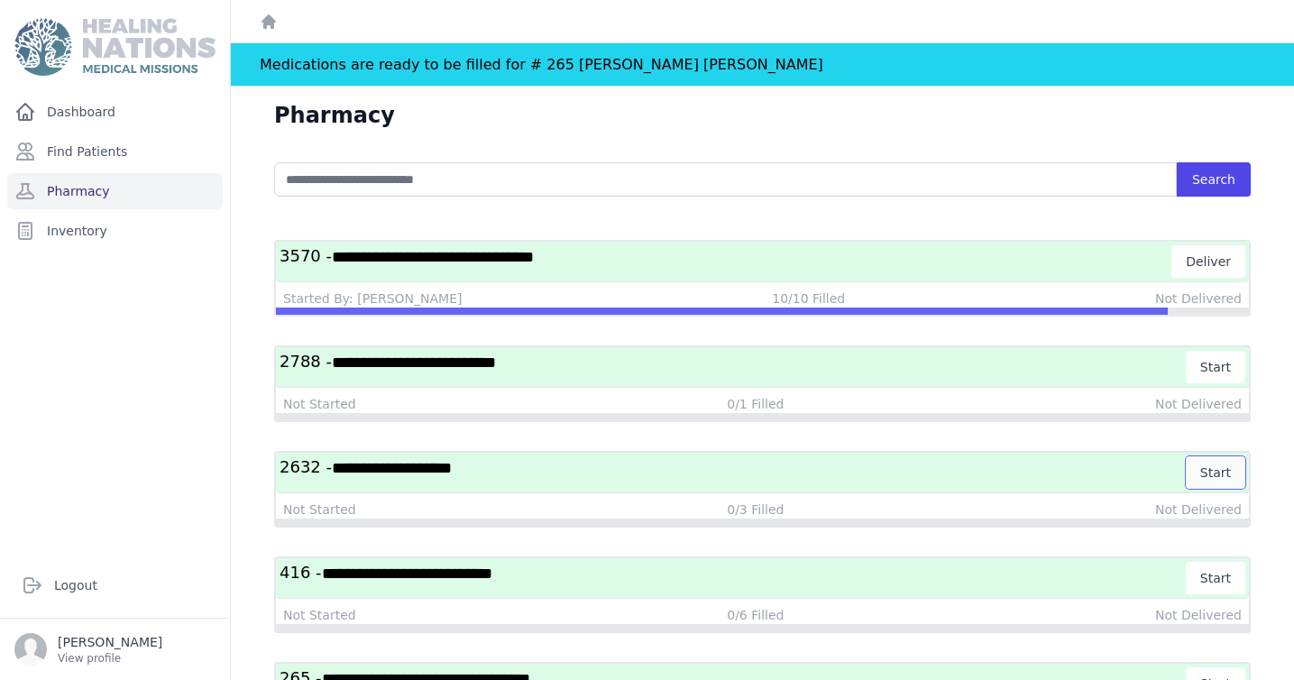
click at [1222, 472] on button "Start" at bounding box center [1216, 472] width 60 height 32
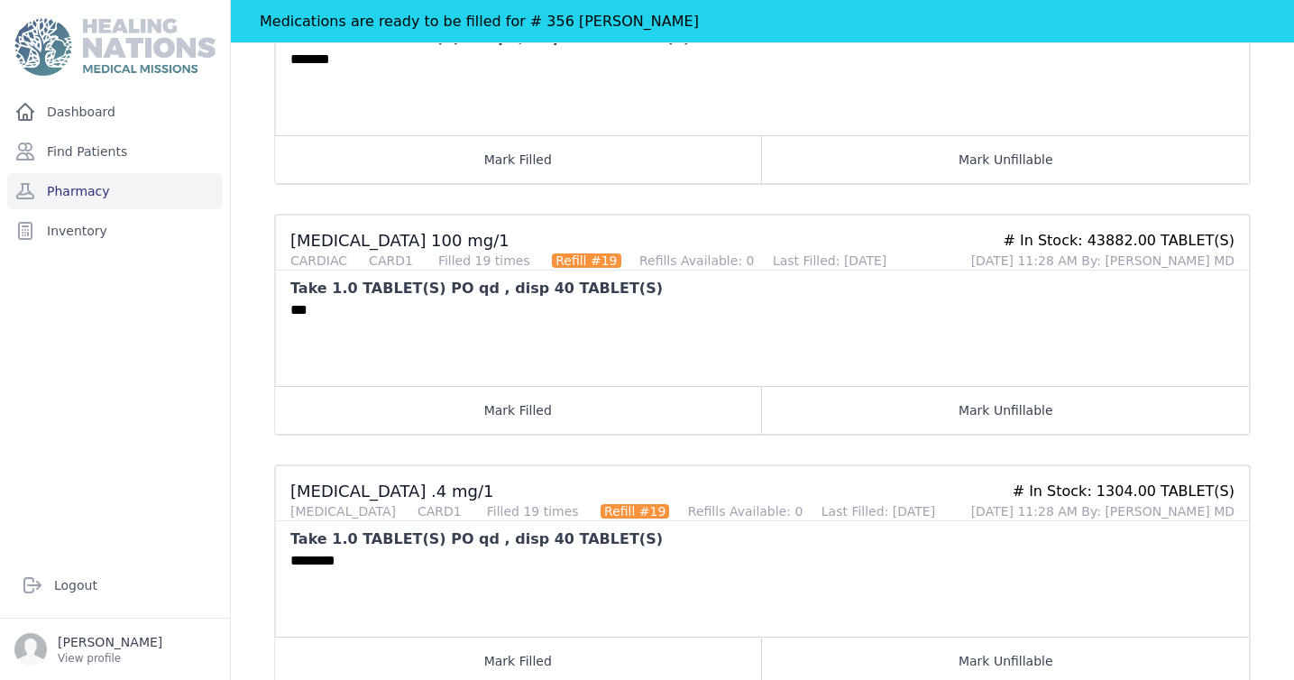
scroll to position [500, 0]
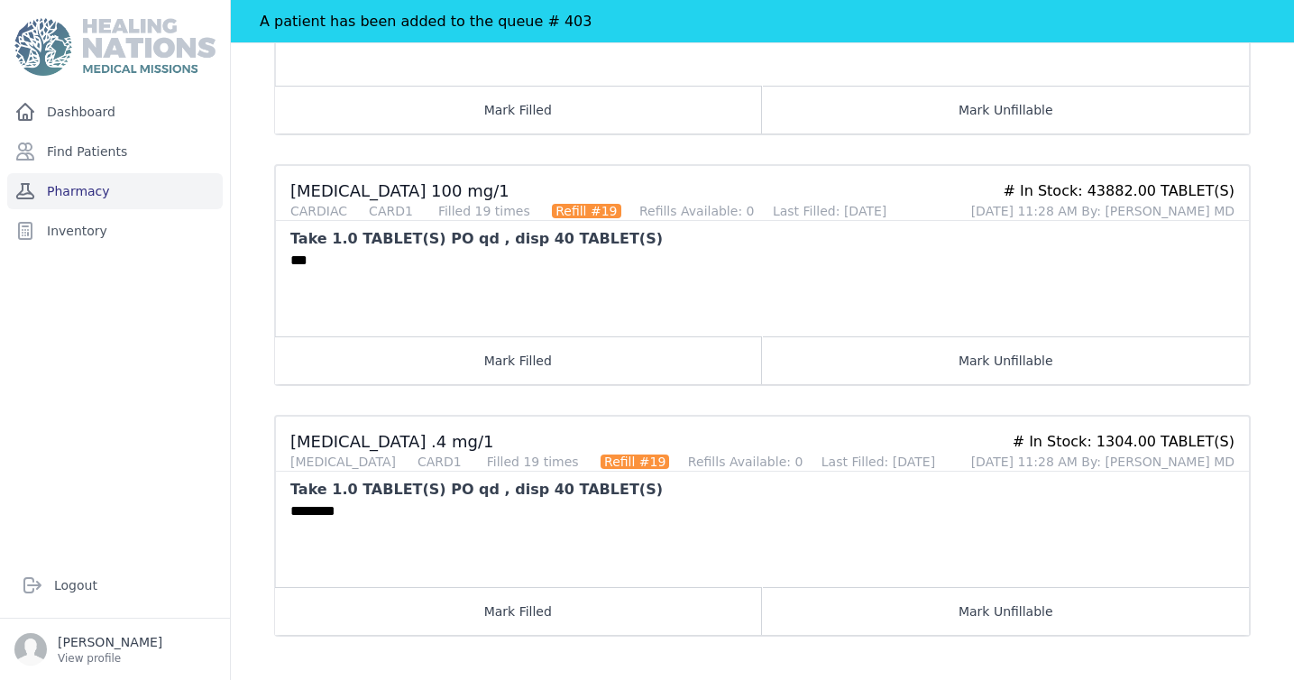
click at [138, 184] on link "Pharmacy" at bounding box center [115, 191] width 216 height 36
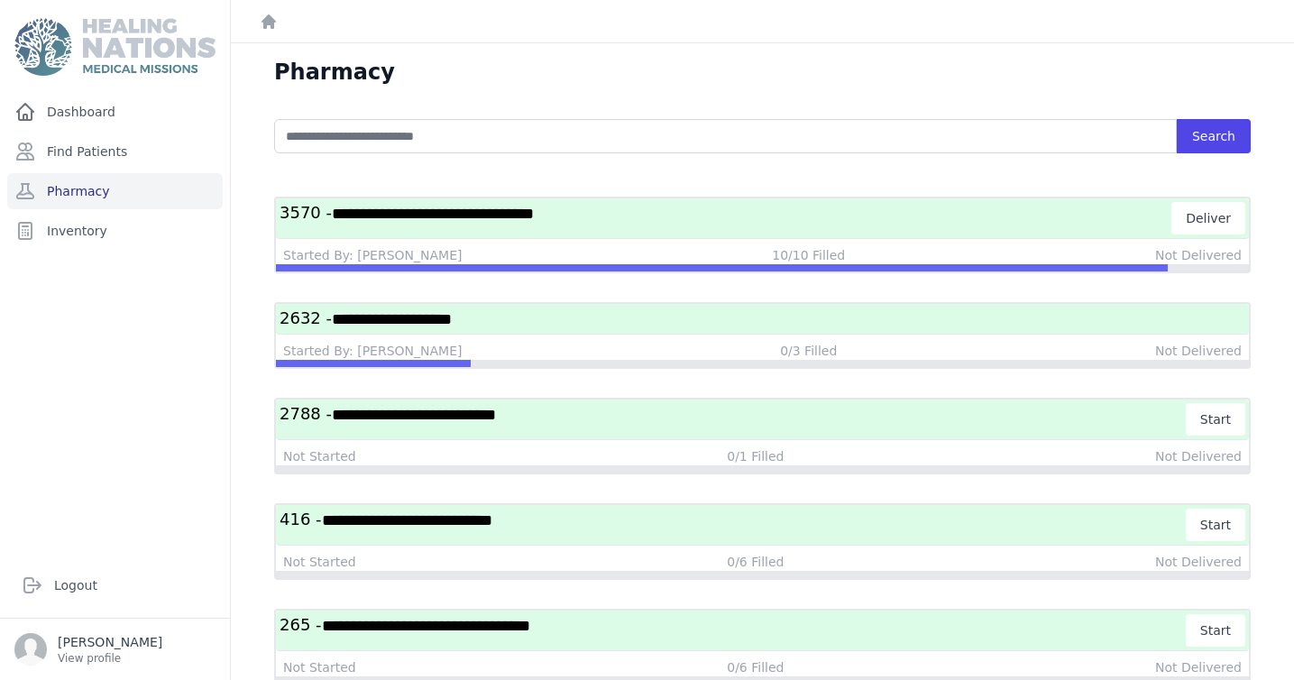
click at [492, 527] on span "**********" at bounding box center [407, 520] width 170 height 16
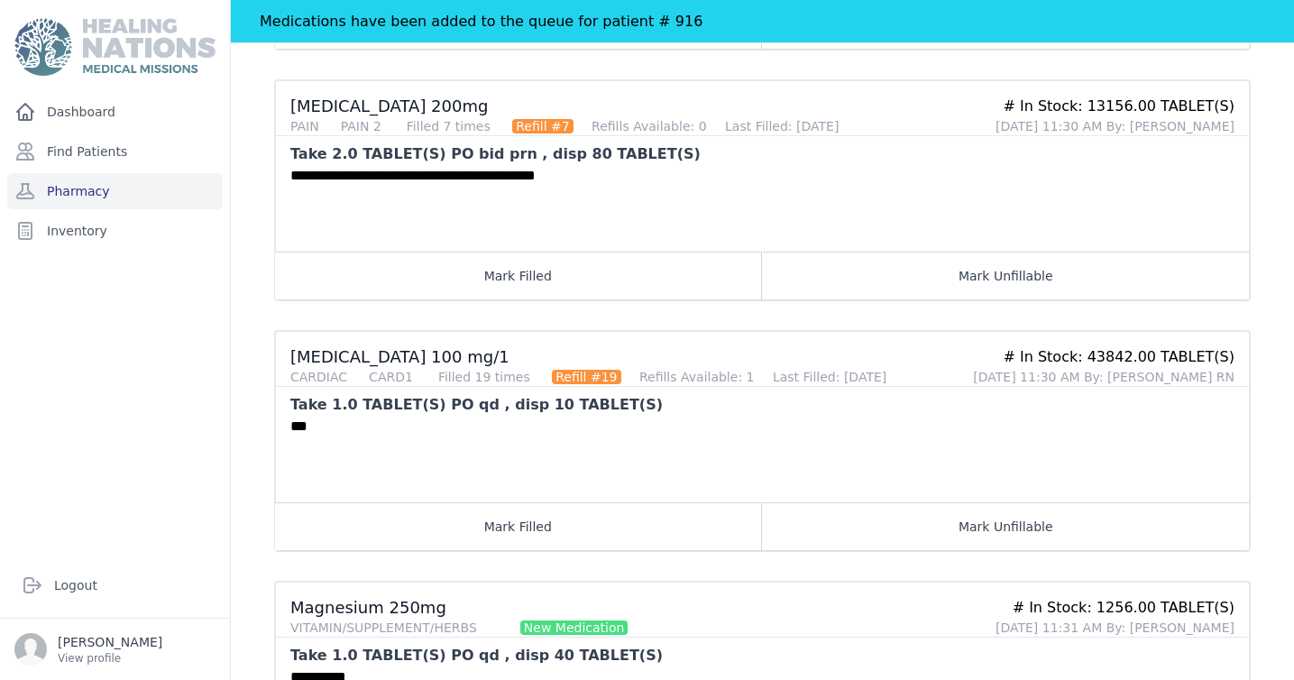
scroll to position [841, 0]
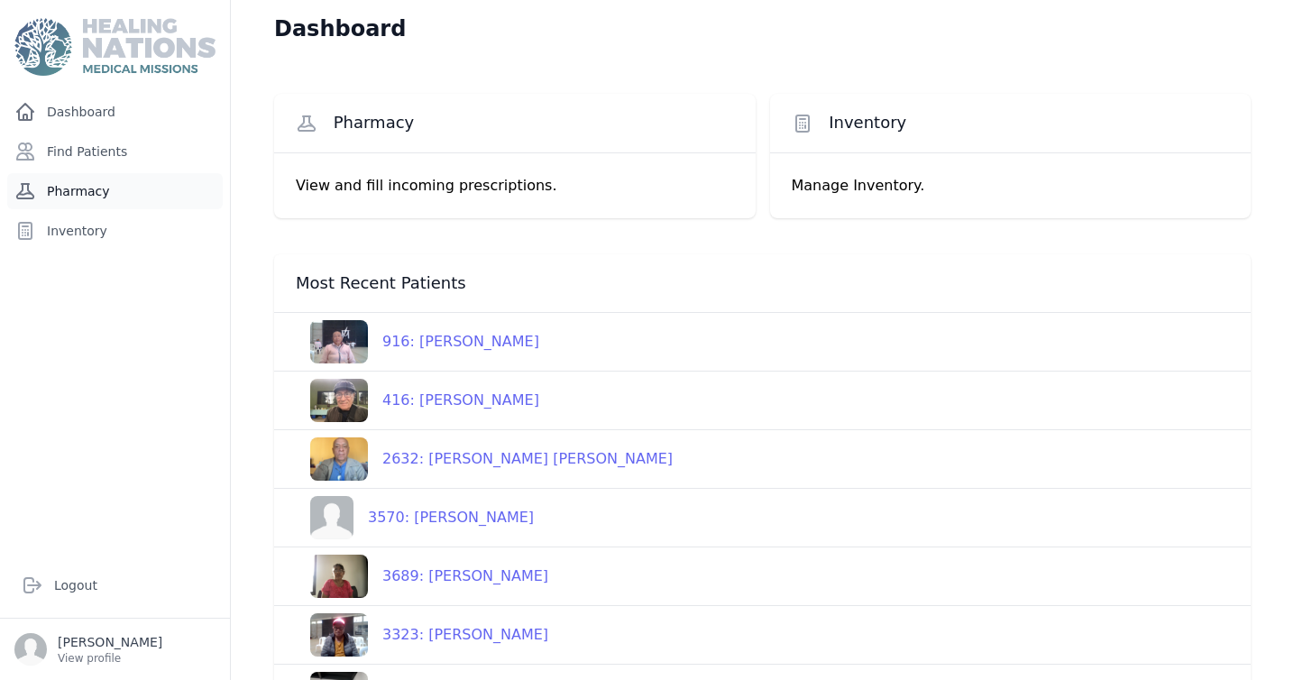
click at [76, 185] on link "Pharmacy" at bounding box center [115, 191] width 216 height 36
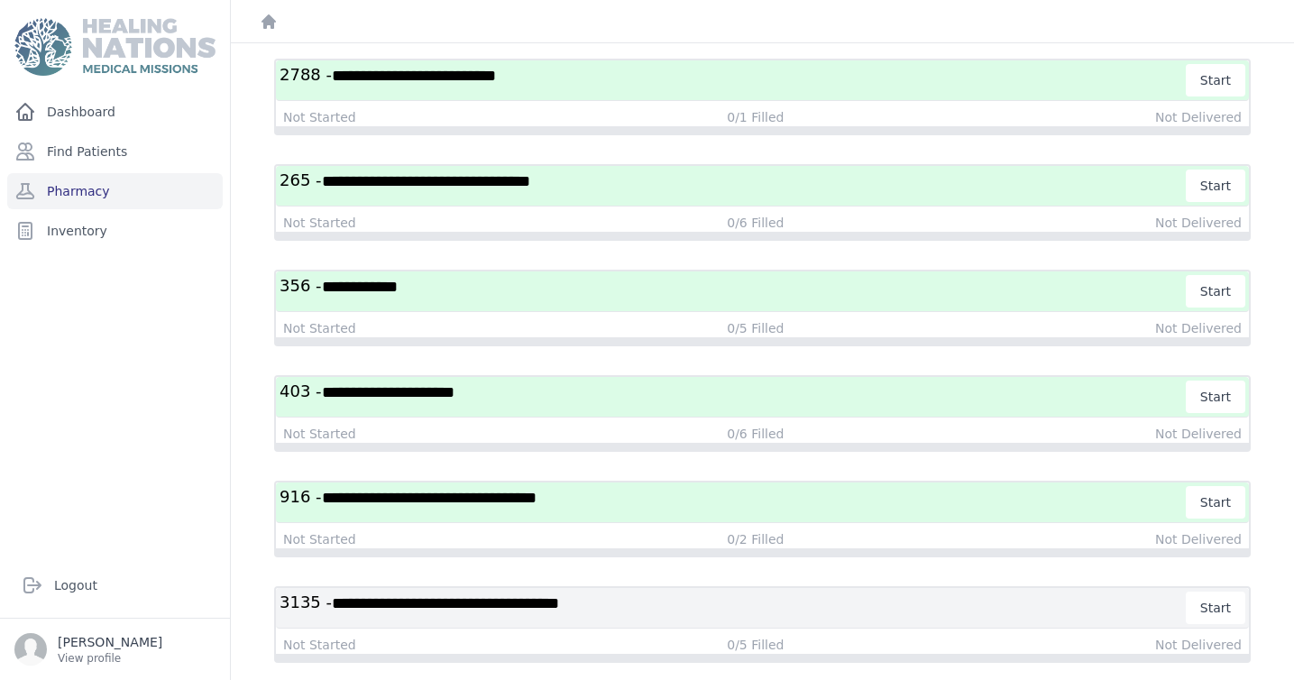
scroll to position [344, 0]
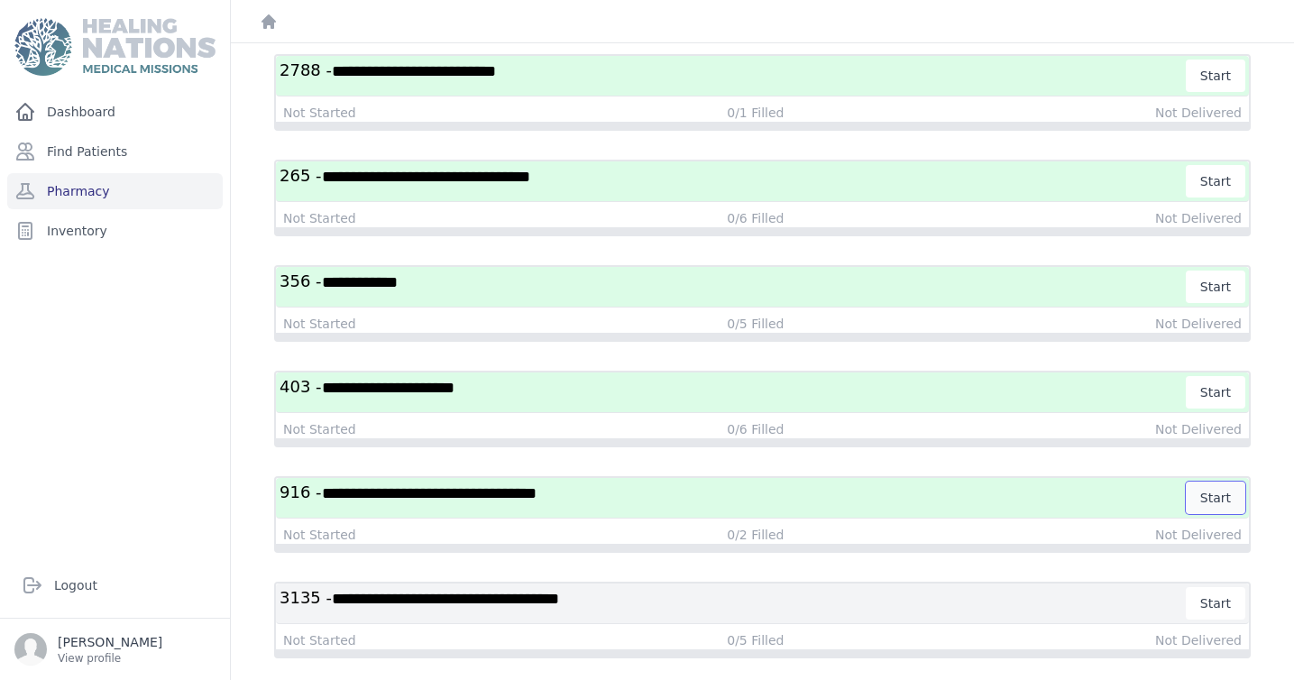
click at [1219, 500] on button "Start" at bounding box center [1216, 498] width 60 height 32
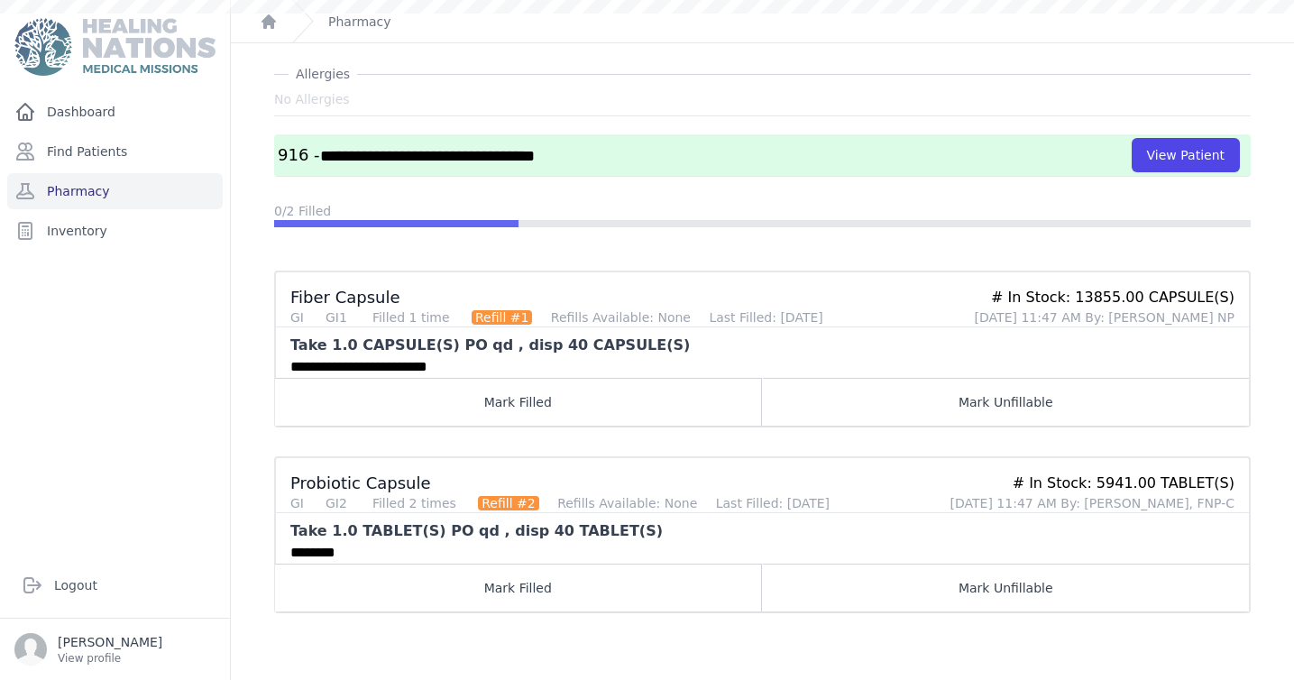
scroll to position [150, 0]
